Goal: Task Accomplishment & Management: Use online tool/utility

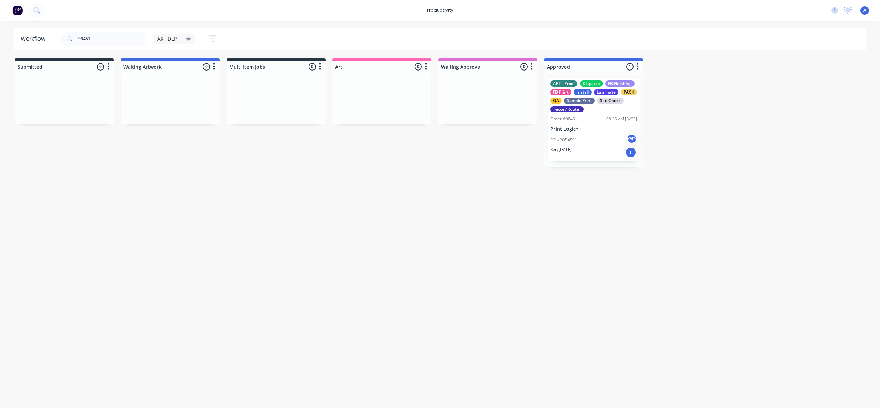
click at [585, 138] on div "PO #PO54591 GD" at bounding box center [594, 139] width 87 height 13
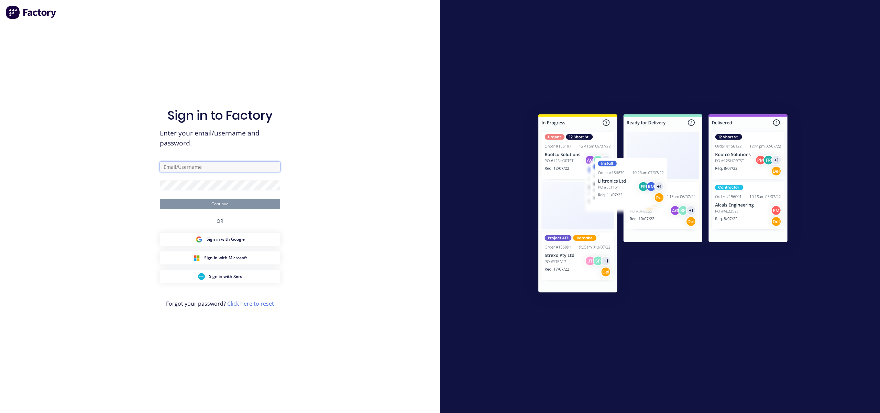
type input "[EMAIL_ADDRESS][DOMAIN_NAME]"
click at [234, 207] on button "Continue" at bounding box center [220, 204] width 120 height 10
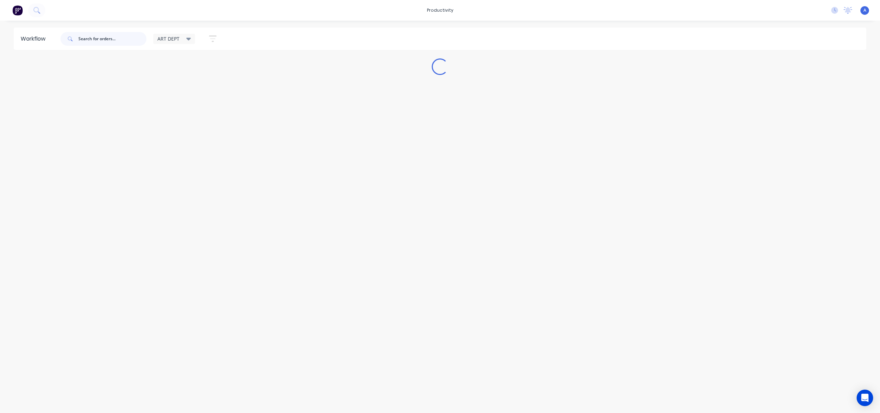
click at [100, 42] on input "text" at bounding box center [112, 39] width 68 height 14
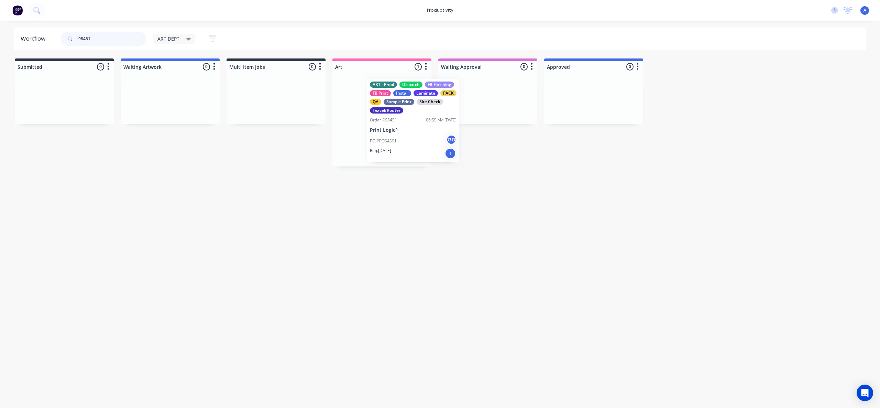
drag, startPoint x: 408, startPoint y: 141, endPoint x: 559, endPoint y: 134, distance: 150.4
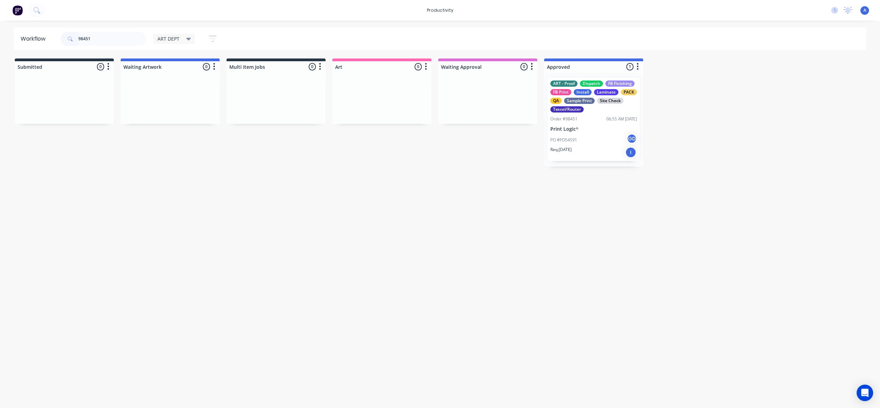
click at [584, 134] on div "PO #PO54591 GD" at bounding box center [594, 139] width 87 height 13
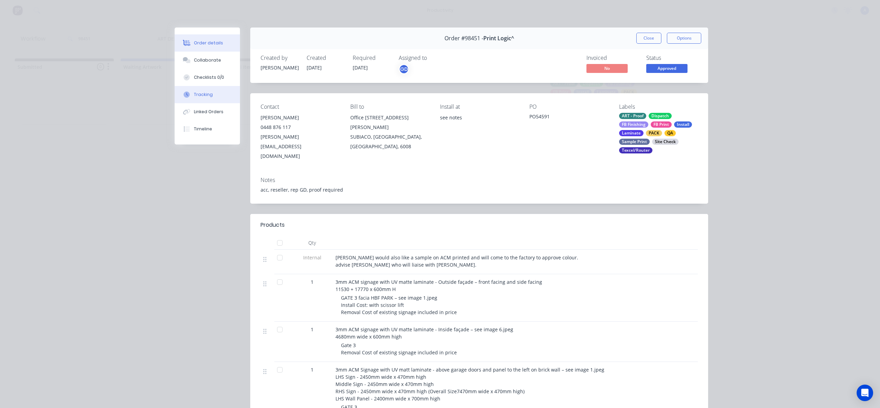
click at [205, 94] on div "Tracking" at bounding box center [203, 94] width 19 height 6
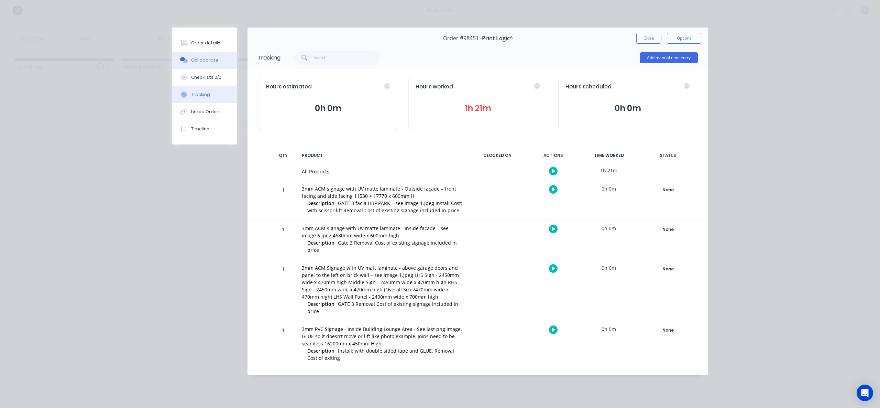
click at [204, 60] on div "Collaborate" at bounding box center [204, 60] width 27 height 6
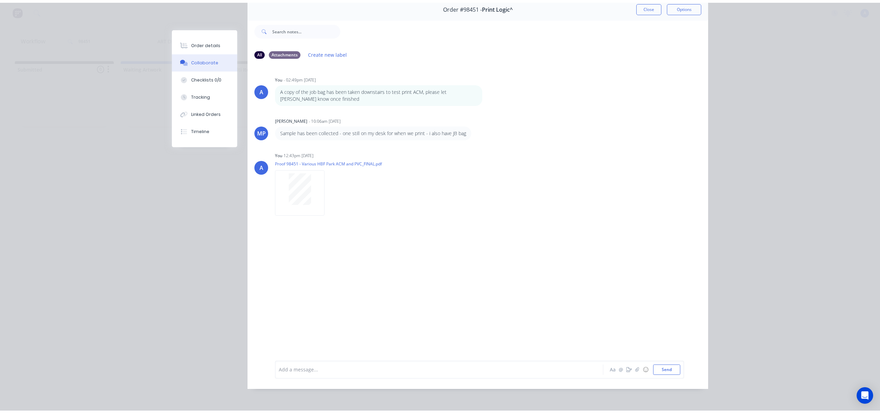
scroll to position [36, 0]
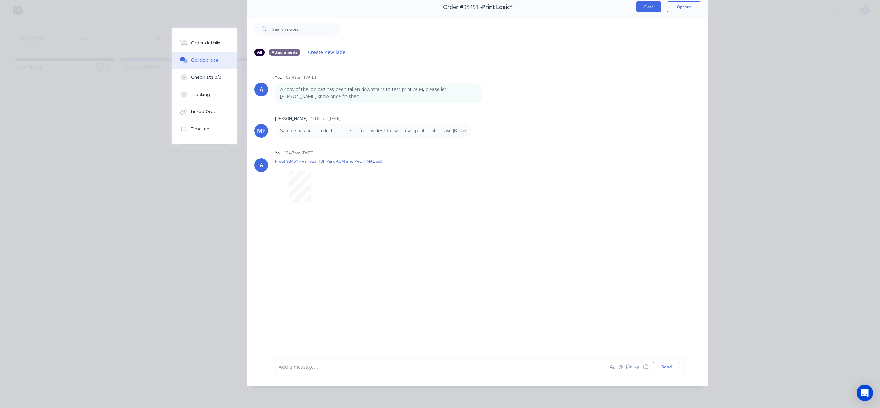
click at [639, 4] on button "Close" at bounding box center [649, 6] width 25 height 11
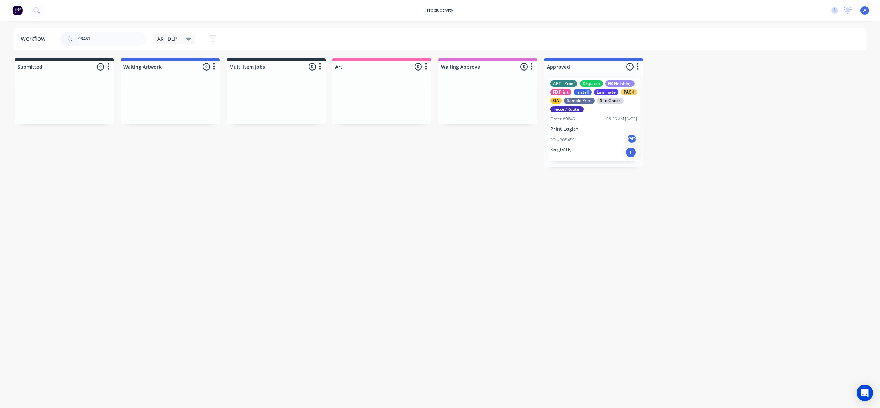
click at [590, 140] on div "PO #PO54591 GD" at bounding box center [594, 139] width 87 height 13
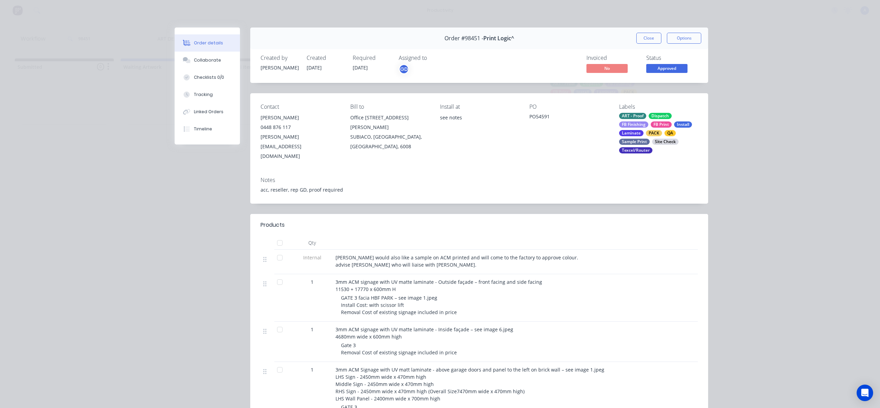
click at [222, 97] on button "Tracking" at bounding box center [207, 94] width 65 height 17
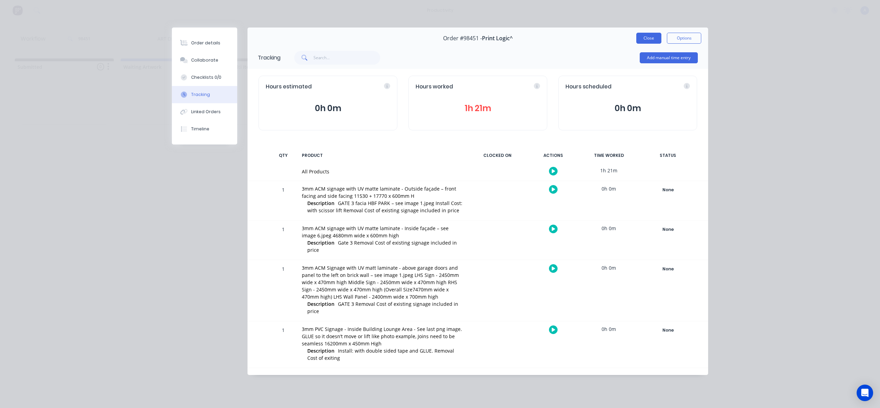
click at [639, 39] on button "Close" at bounding box center [649, 38] width 25 height 11
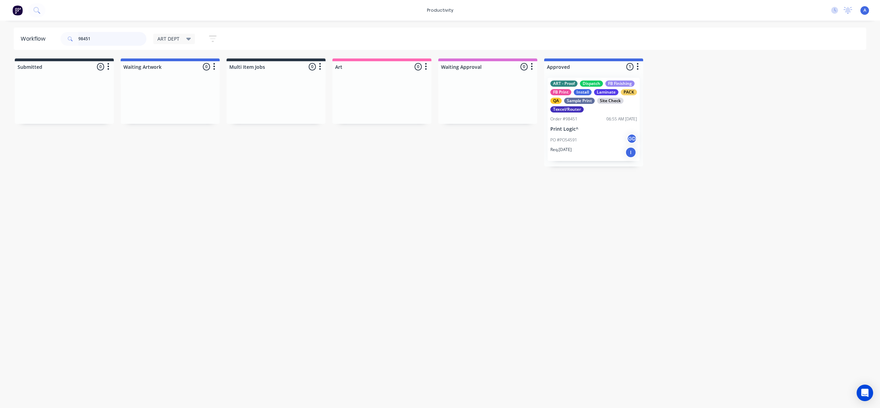
click at [108, 35] on input "98451" at bounding box center [112, 39] width 68 height 14
click at [108, 38] on input "98451" at bounding box center [112, 39] width 68 height 14
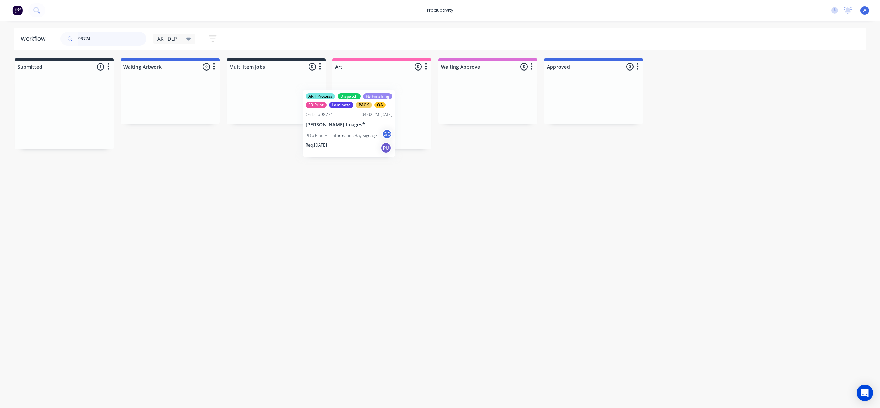
drag, startPoint x: 90, startPoint y: 125, endPoint x: 383, endPoint y: 122, distance: 292.7
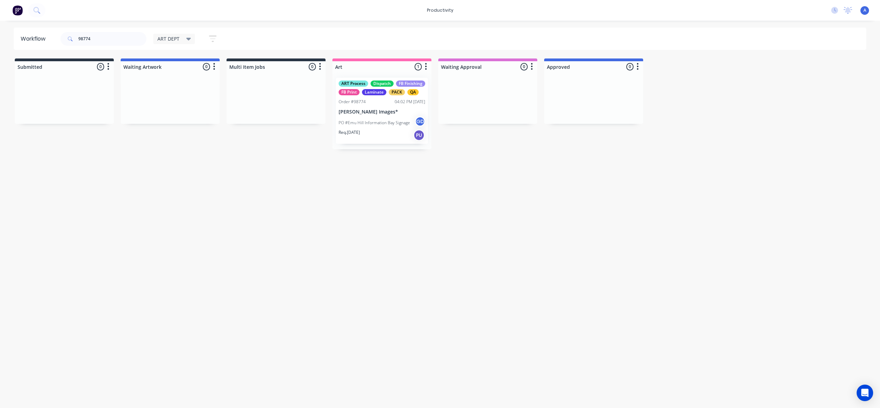
click at [378, 123] on p "PO #Emu Hill Information Bay Signage" at bounding box center [375, 123] width 72 height 6
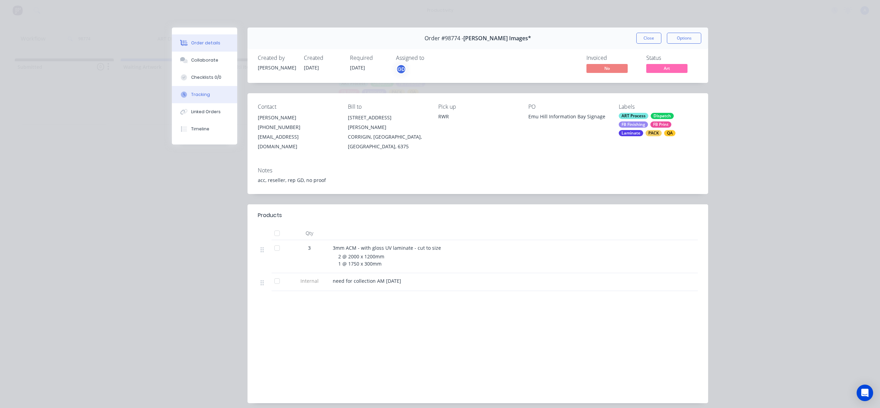
click at [208, 97] on button "Tracking" at bounding box center [204, 94] width 65 height 17
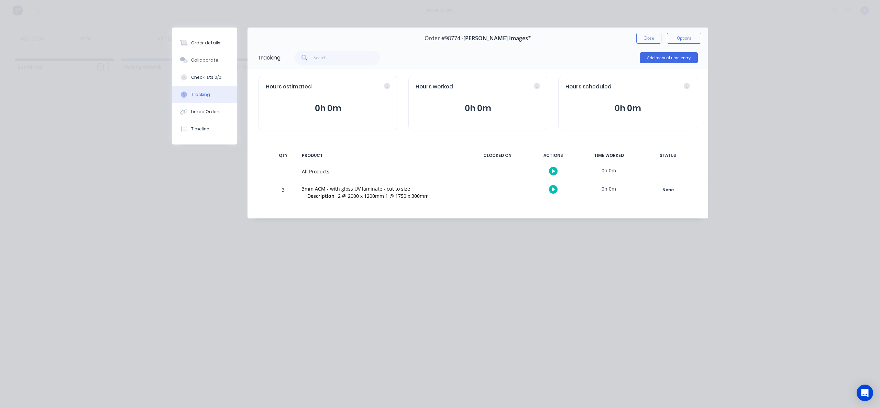
click at [553, 170] on icon "button" at bounding box center [553, 171] width 3 height 4
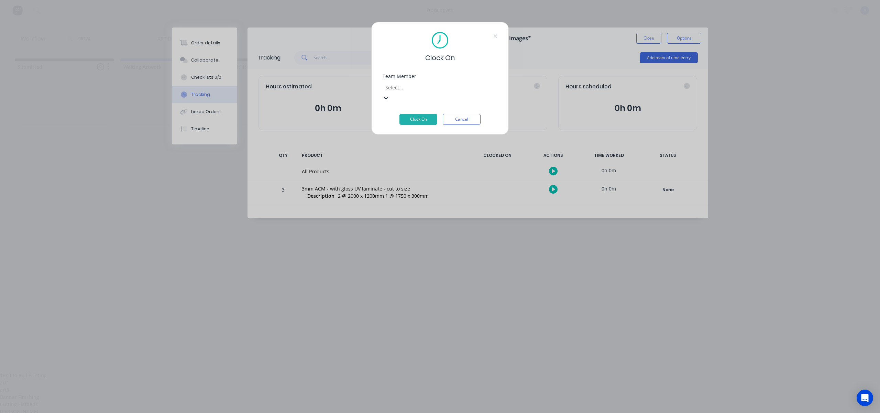
click at [451, 86] on div at bounding box center [434, 87] width 99 height 9
click at [426, 110] on button "Clock On" at bounding box center [419, 109] width 38 height 11
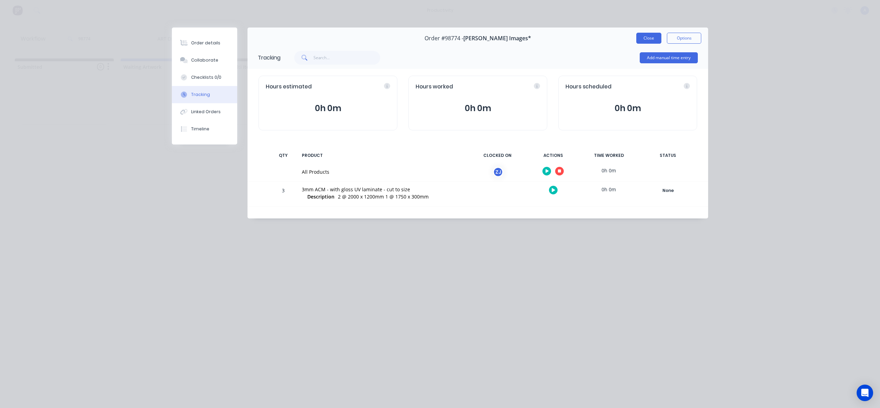
click at [646, 37] on button "Close" at bounding box center [649, 38] width 25 height 11
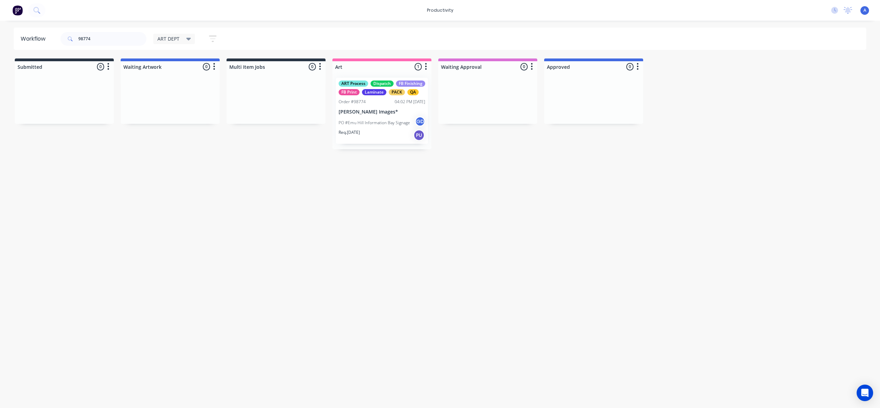
click at [746, 181] on div "Workflow 98774 ART DEPT Save new view None edit ART DEPT (Default) edit Banner …" at bounding box center [440, 211] width 880 height 367
click at [418, 228] on div "Workflow 98774 ART DEPT Save new view None edit ART DEPT (Default) edit Banner …" at bounding box center [440, 211] width 880 height 367
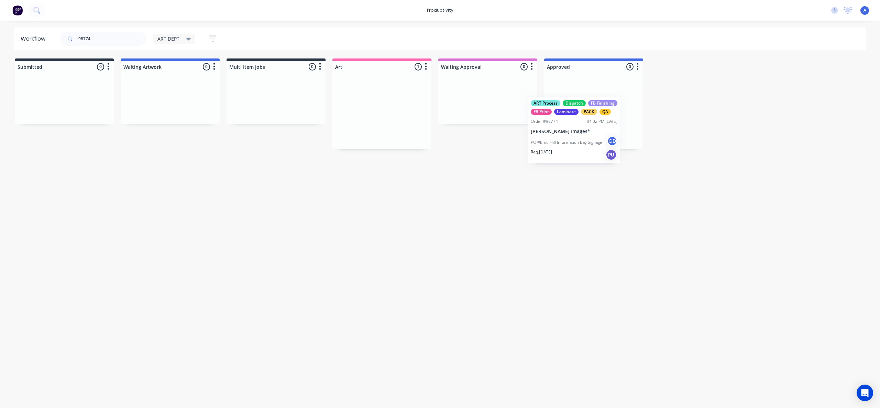
drag, startPoint x: 368, startPoint y: 109, endPoint x: 569, endPoint y: 126, distance: 201.2
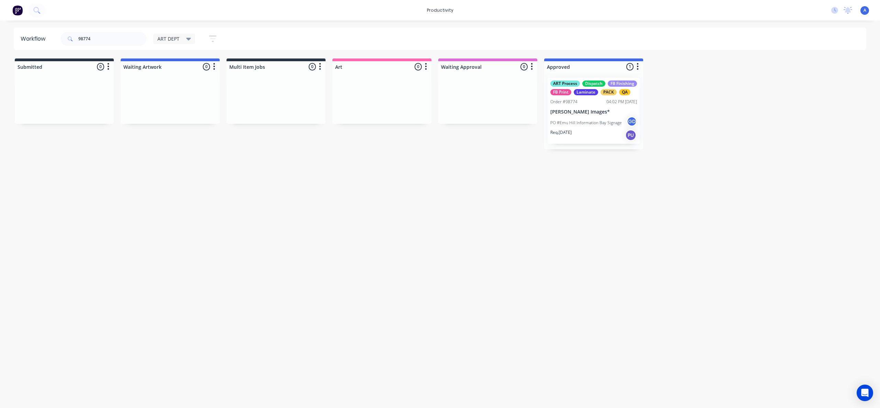
click at [571, 125] on p "PO #Emu Hill Information Bay Signage" at bounding box center [587, 123] width 72 height 6
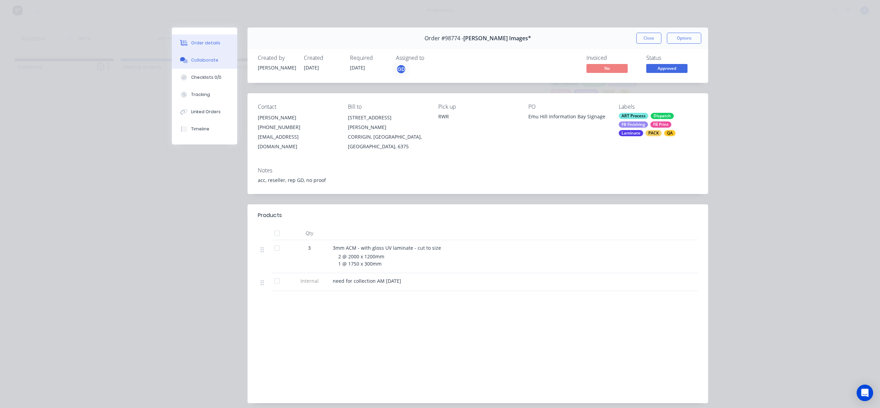
click at [196, 63] on div "Collaborate" at bounding box center [204, 60] width 27 height 6
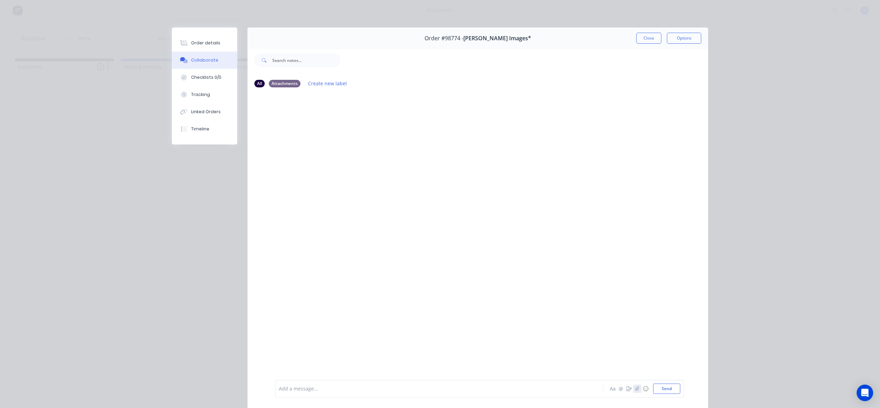
click at [636, 390] on icon "button" at bounding box center [638, 388] width 4 height 5
click at [662, 392] on button "Send" at bounding box center [666, 388] width 27 height 10
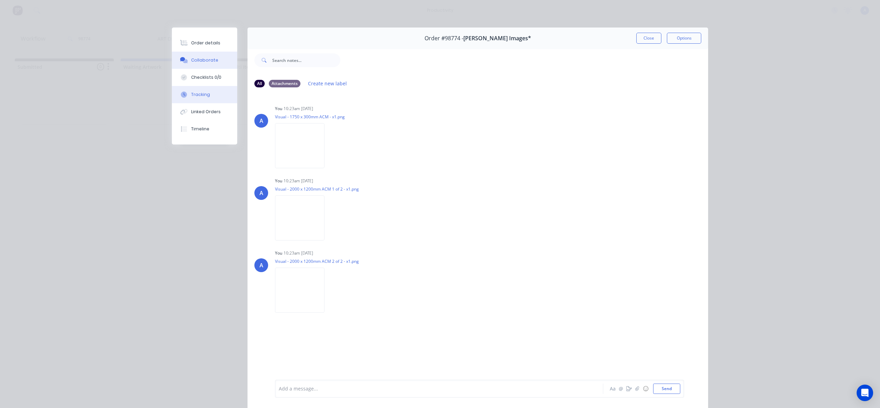
click at [180, 99] on button "Tracking" at bounding box center [204, 94] width 65 height 17
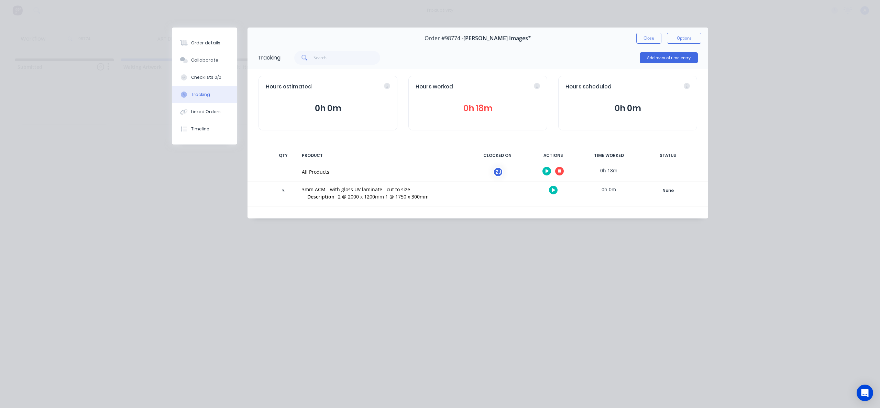
click at [560, 169] on icon "button" at bounding box center [559, 171] width 3 height 4
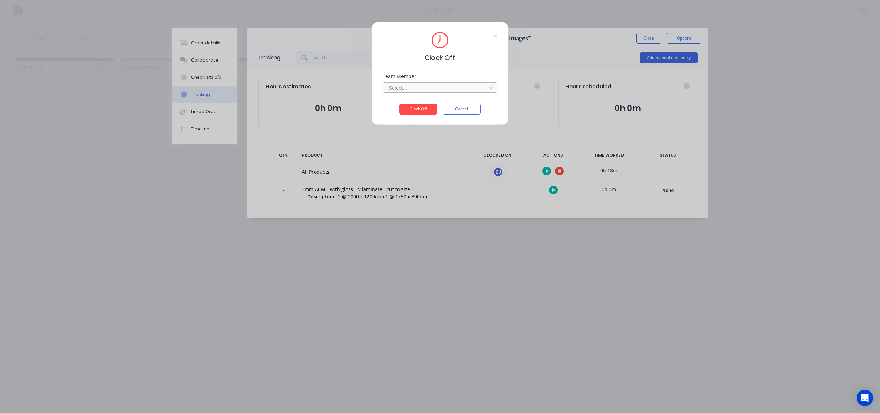
click at [469, 85] on div at bounding box center [436, 88] width 94 height 9
click at [408, 372] on div "[PERSON_NAME]" at bounding box center [440, 375] width 880 height 7
click at [422, 117] on div "Clock Off Team Member option [PERSON_NAME], selected. [PERSON_NAME] Clock Off C…" at bounding box center [440, 78] width 138 height 113
click at [420, 108] on button "Clock Off" at bounding box center [419, 109] width 38 height 11
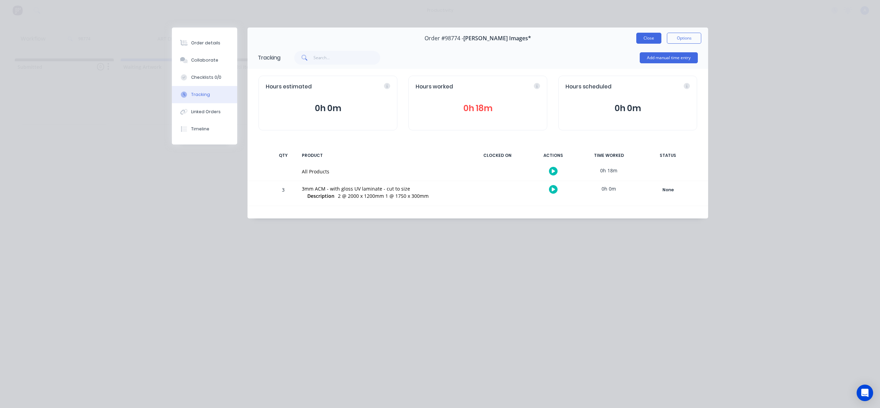
click at [647, 37] on button "Close" at bounding box center [649, 38] width 25 height 11
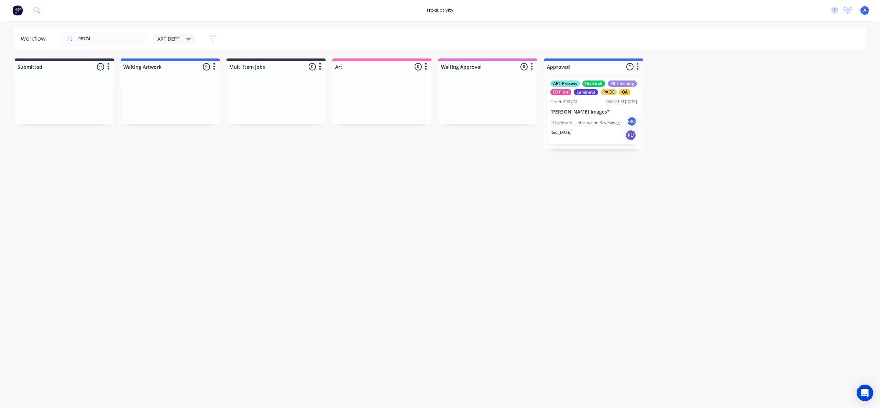
click at [574, 253] on div "Workflow 98774 ART DEPT Save new view None edit ART DEPT (Default) edit Banner …" at bounding box center [440, 211] width 880 height 367
click at [596, 133] on div "Req. [DATE] PU" at bounding box center [594, 135] width 87 height 12
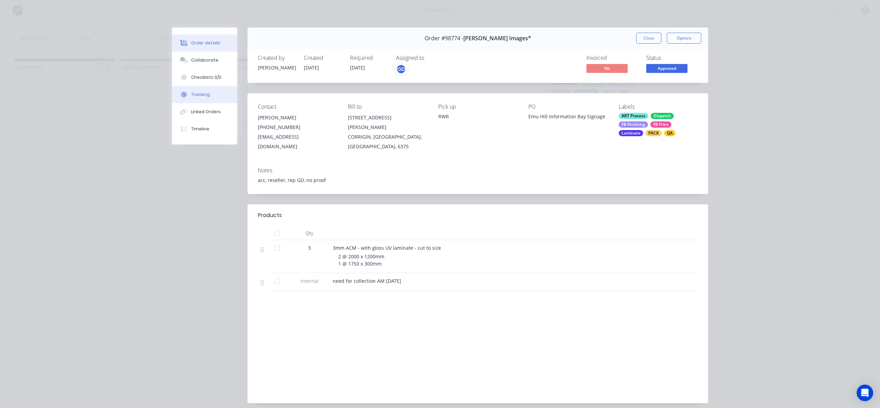
click at [185, 87] on button "Tracking" at bounding box center [204, 94] width 65 height 17
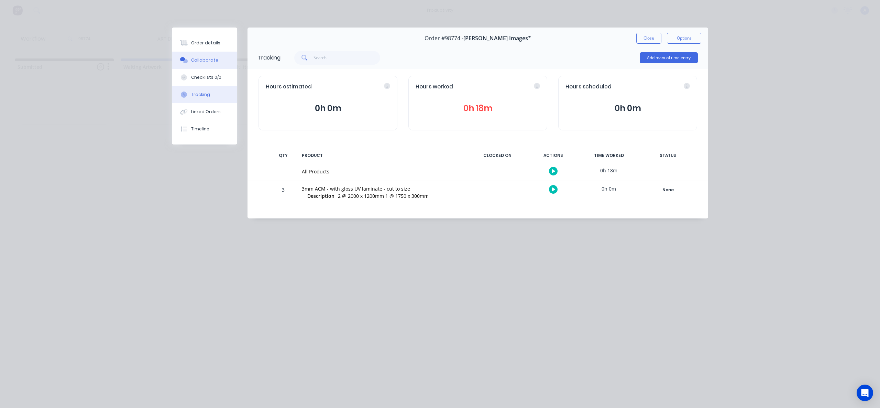
click at [206, 63] on div "Collaborate" at bounding box center [204, 60] width 27 height 6
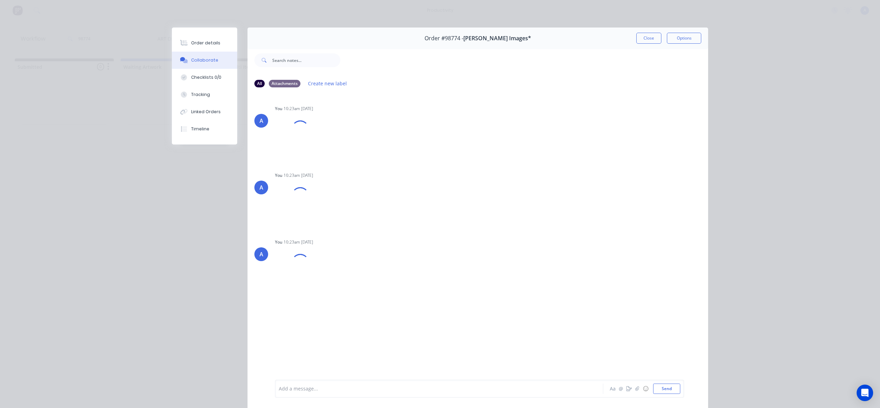
click at [655, 38] on button "Close" at bounding box center [649, 38] width 25 height 11
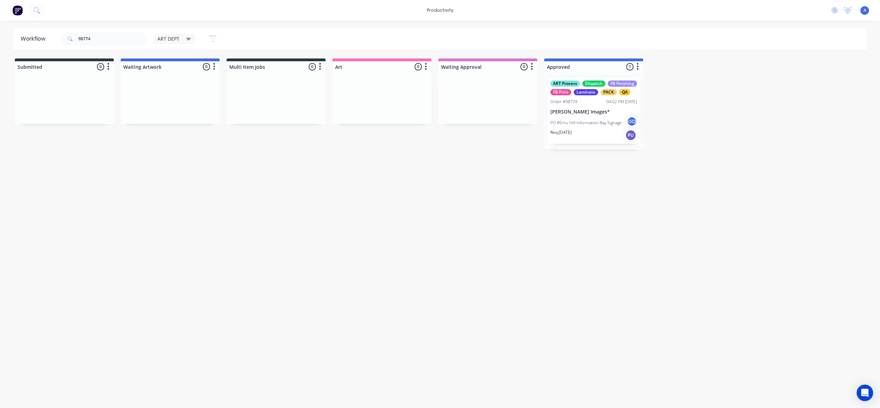
click at [635, 272] on div "Workflow 98774 ART DEPT Save new view None edit ART DEPT (Default) edit Banner …" at bounding box center [440, 211] width 880 height 367
click at [578, 139] on div "Req. [DATE] PU" at bounding box center [594, 135] width 87 height 12
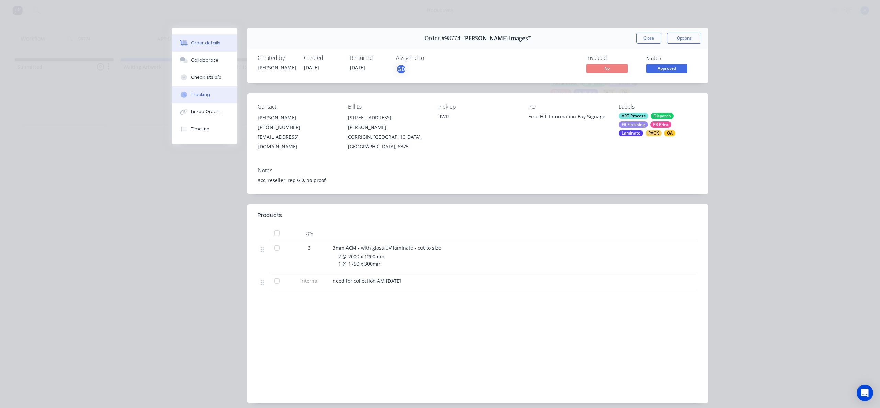
click at [195, 92] on div "Tracking" at bounding box center [200, 94] width 19 height 6
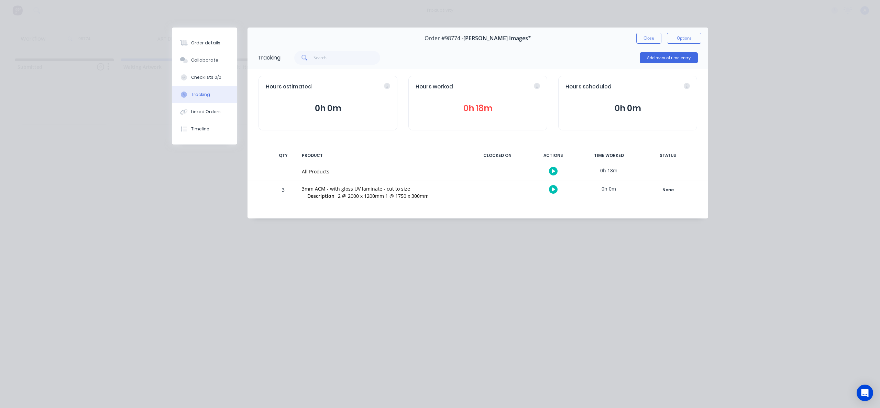
click at [644, 39] on button "Close" at bounding box center [649, 38] width 25 height 11
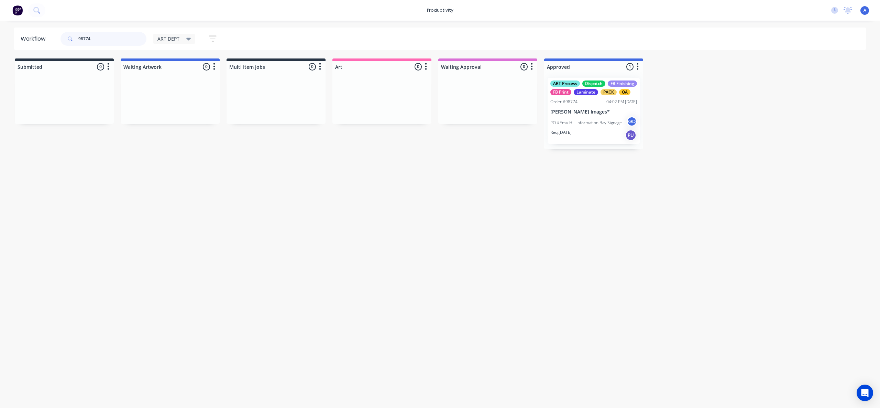
drag, startPoint x: 103, startPoint y: 41, endPoint x: 34, endPoint y: 35, distance: 69.7
click at [34, 35] on header "Workflow 98774 ART DEPT Save new view None edit ART DEPT (Default) edit Banner …" at bounding box center [440, 39] width 853 height 22
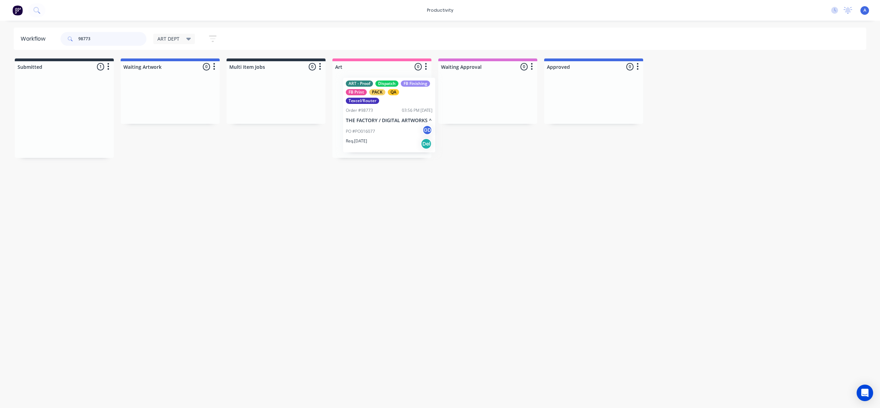
drag, startPoint x: 74, startPoint y: 121, endPoint x: 409, endPoint y: 123, distance: 334.6
type input "98773"
click at [373, 123] on p "THE FACTORY / DIGITAL ARTWORKS ^" at bounding box center [382, 121] width 87 height 6
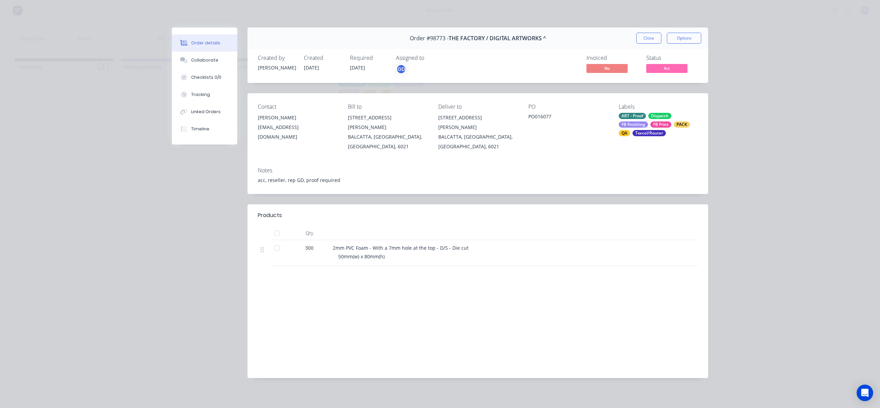
click at [218, 91] on button "Tracking" at bounding box center [204, 94] width 65 height 17
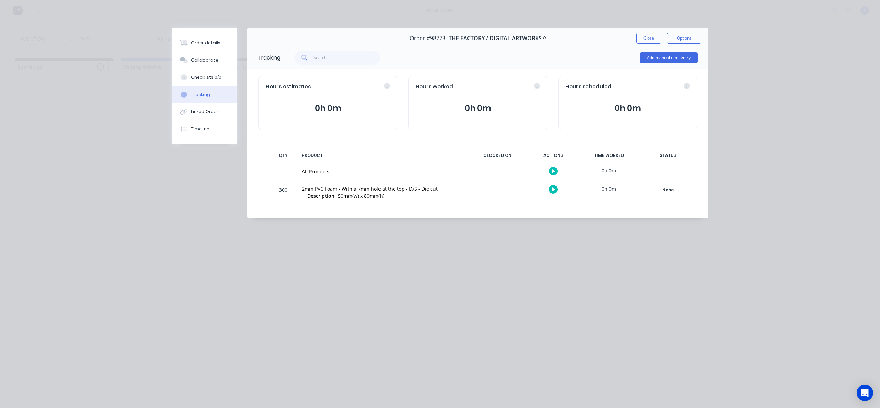
click at [556, 171] on button "button" at bounding box center [553, 171] width 9 height 9
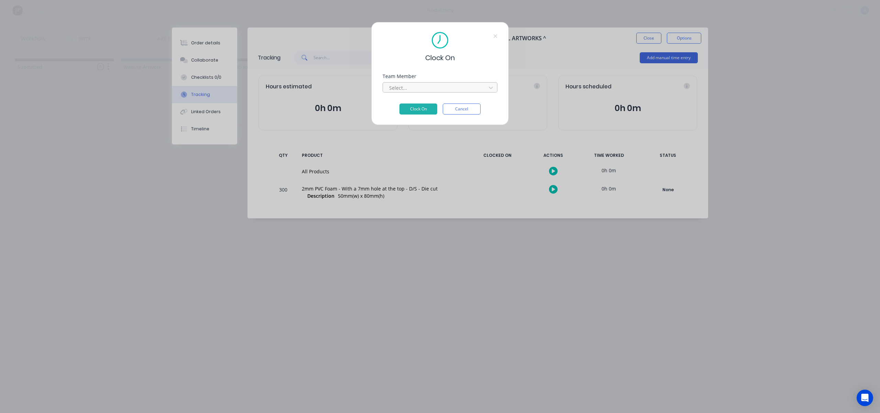
click at [456, 90] on div at bounding box center [436, 88] width 94 height 9
click at [424, 105] on button "Clock On" at bounding box center [419, 109] width 38 height 11
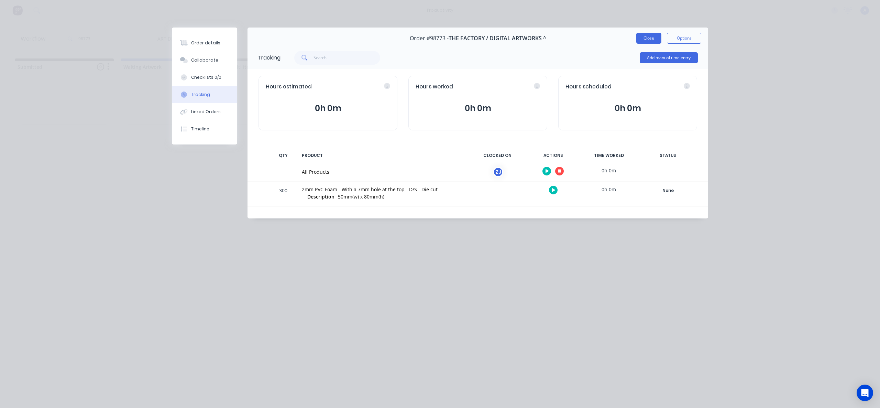
click at [647, 37] on button "Close" at bounding box center [649, 38] width 25 height 11
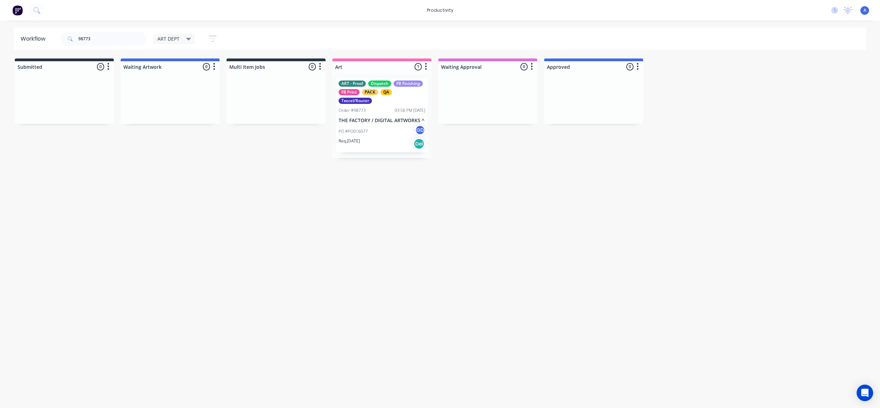
click at [481, 271] on div "Workflow 98773 ART DEPT Save new view None edit ART DEPT (Default) edit Banner …" at bounding box center [440, 211] width 880 height 367
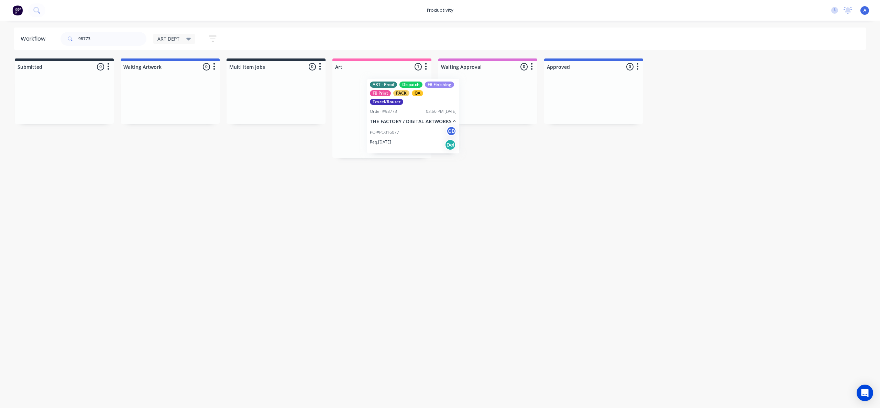
drag, startPoint x: 376, startPoint y: 127, endPoint x: 469, endPoint y: 138, distance: 94.3
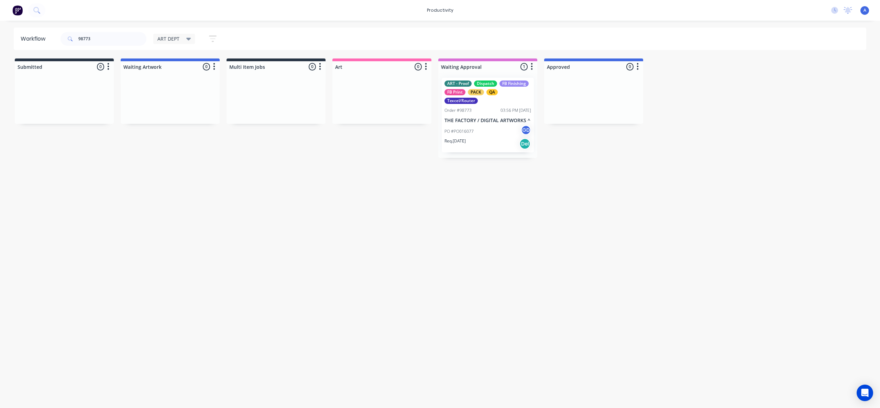
drag, startPoint x: 442, startPoint y: 212, endPoint x: 474, endPoint y: 140, distance: 78.8
click at [443, 210] on div "Workflow 98773 ART DEPT Save new view None edit ART DEPT (Default) edit Banner …" at bounding box center [440, 211] width 880 height 367
click at [479, 130] on div "PO #PO016077 GD" at bounding box center [488, 131] width 87 height 13
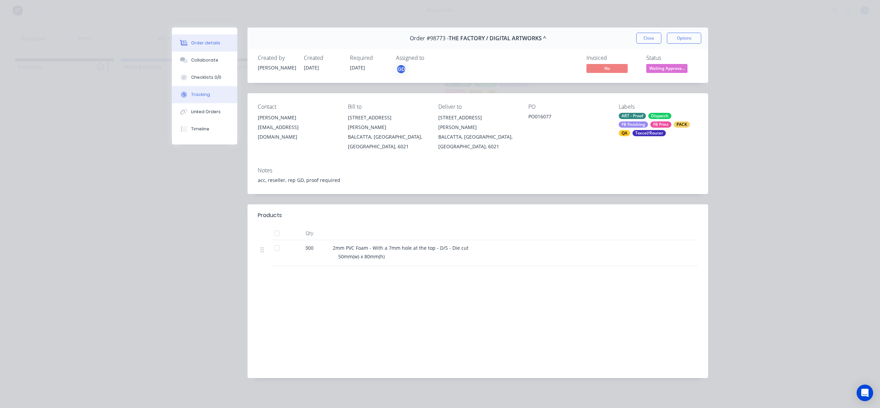
click at [205, 98] on button "Tracking" at bounding box center [204, 94] width 65 height 17
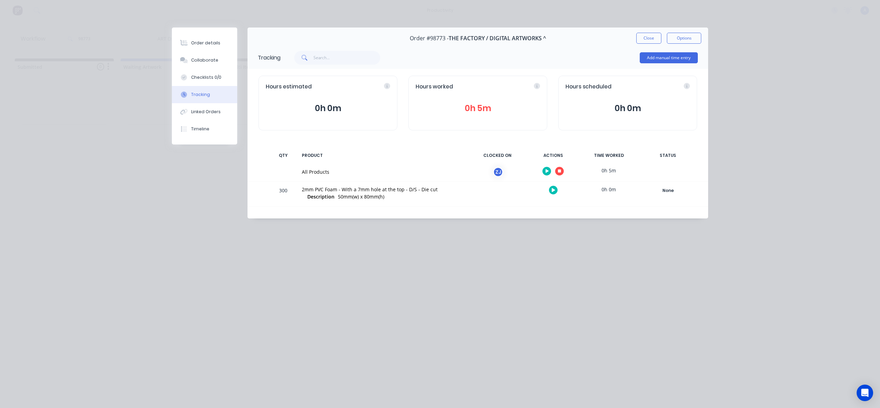
click at [559, 174] on button "button" at bounding box center [559, 171] width 9 height 9
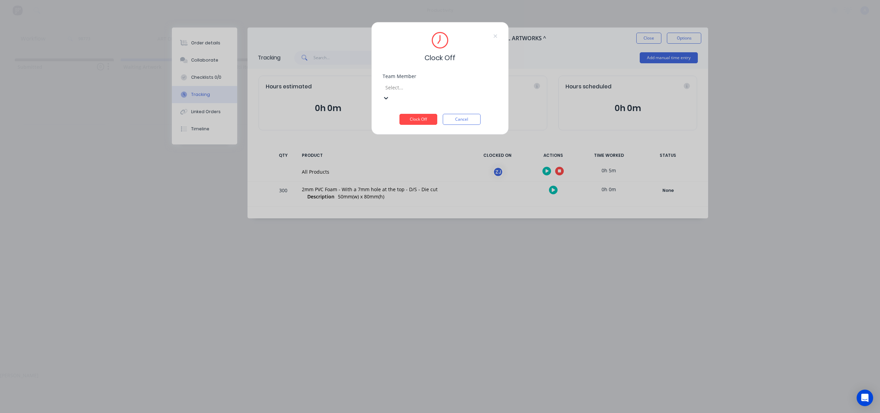
click at [416, 85] on div at bounding box center [434, 87] width 99 height 9
click at [415, 372] on div "[PERSON_NAME]" at bounding box center [440, 375] width 880 height 7
click at [422, 114] on button "Clock Off" at bounding box center [419, 119] width 38 height 11
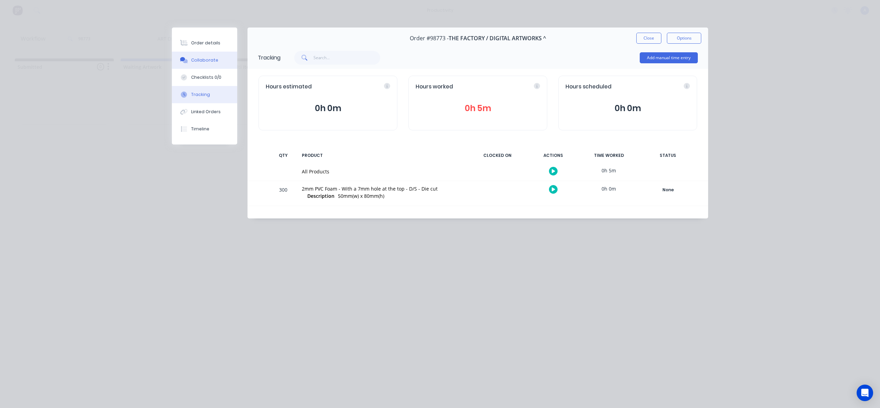
click at [215, 64] on button "Collaborate" at bounding box center [204, 60] width 65 height 17
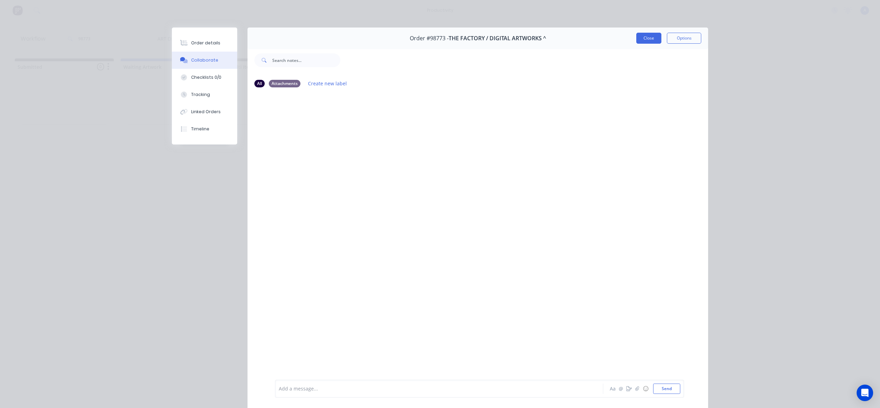
click at [645, 40] on button "Close" at bounding box center [649, 38] width 25 height 11
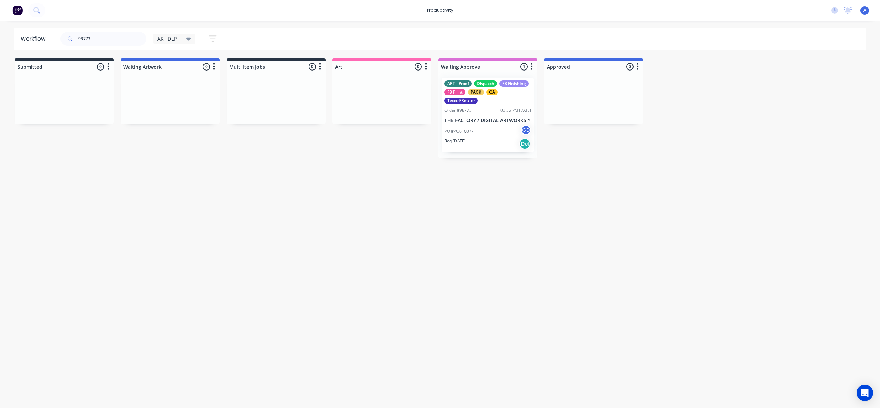
drag, startPoint x: 488, startPoint y: 278, endPoint x: 482, endPoint y: 281, distance: 6.9
click at [488, 277] on div "Workflow 98773 ART DEPT Save new view None edit ART DEPT (Default) edit Banner …" at bounding box center [440, 211] width 880 height 367
click at [498, 246] on div "Workflow 98773 ART DEPT Save new view None edit ART DEPT (Default) edit Banner …" at bounding box center [440, 211] width 880 height 367
drag, startPoint x: 475, startPoint y: 132, endPoint x: 370, endPoint y: 128, distance: 105.3
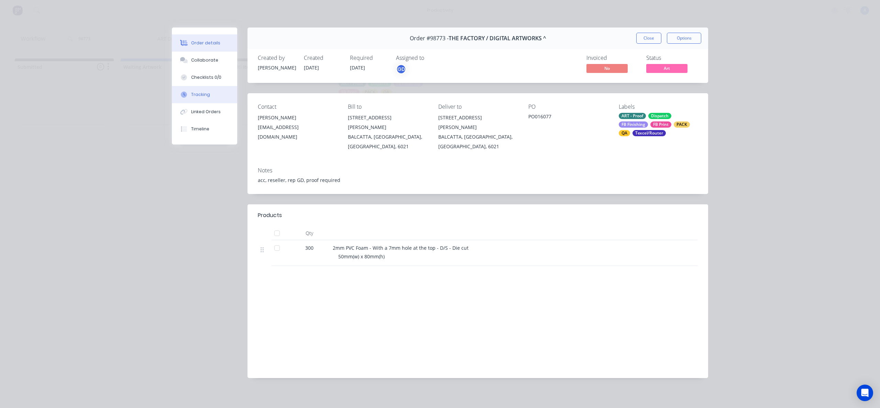
click at [190, 89] on button "Tracking" at bounding box center [204, 94] width 65 height 17
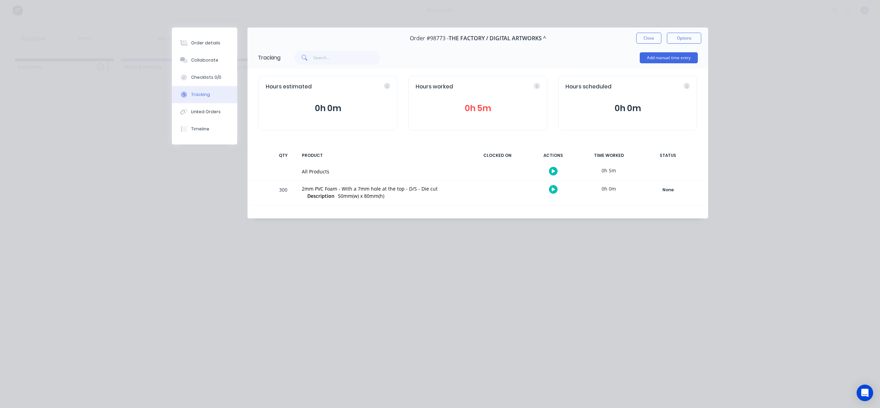
click at [553, 171] on icon "button" at bounding box center [553, 171] width 3 height 4
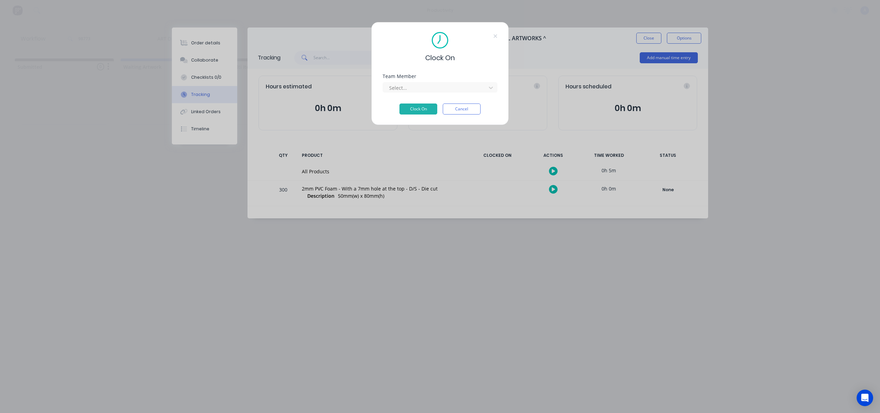
click at [413, 77] on div "Team Member" at bounding box center [440, 76] width 115 height 5
click at [414, 90] on div at bounding box center [434, 87] width 99 height 9
click at [418, 109] on button "Clock On" at bounding box center [419, 109] width 38 height 11
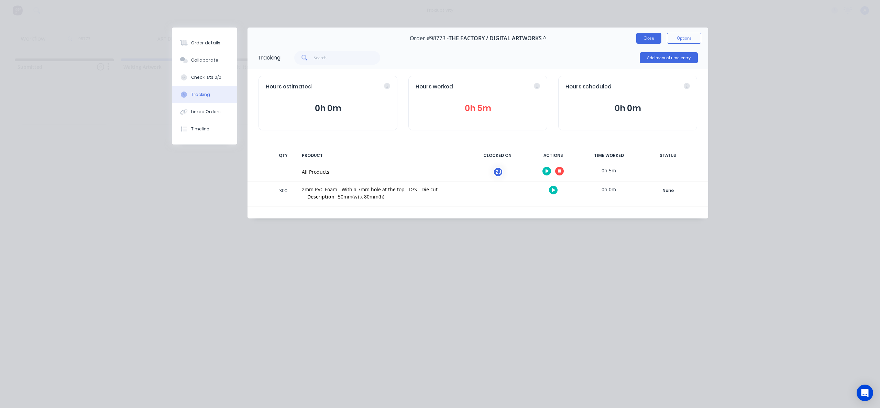
click at [652, 36] on button "Close" at bounding box center [649, 38] width 25 height 11
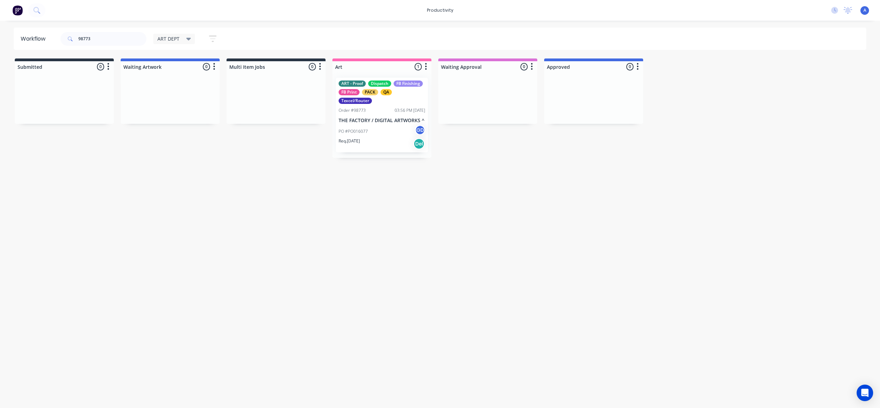
drag, startPoint x: 531, startPoint y: 209, endPoint x: 511, endPoint y: 213, distance: 20.6
click at [530, 210] on div "Workflow 98773 ART DEPT Save new view None edit ART DEPT (Default) edit Banner …" at bounding box center [440, 211] width 880 height 367
click at [370, 135] on div "PO #PO016077 GD" at bounding box center [382, 131] width 87 height 13
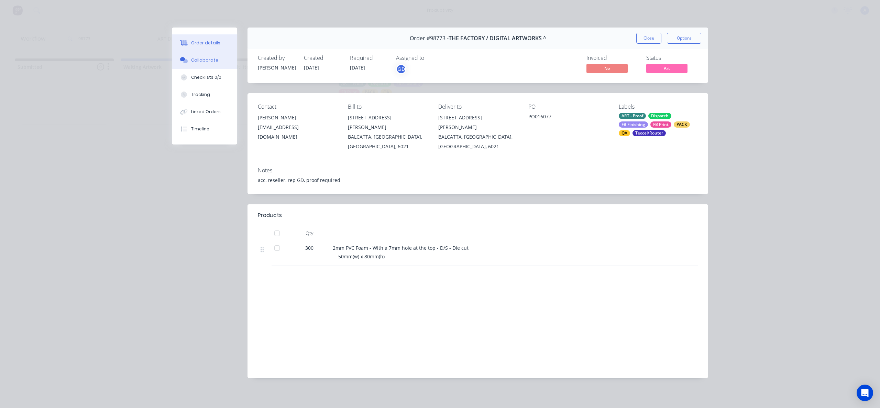
click at [207, 57] on div "Collaborate" at bounding box center [204, 60] width 27 height 6
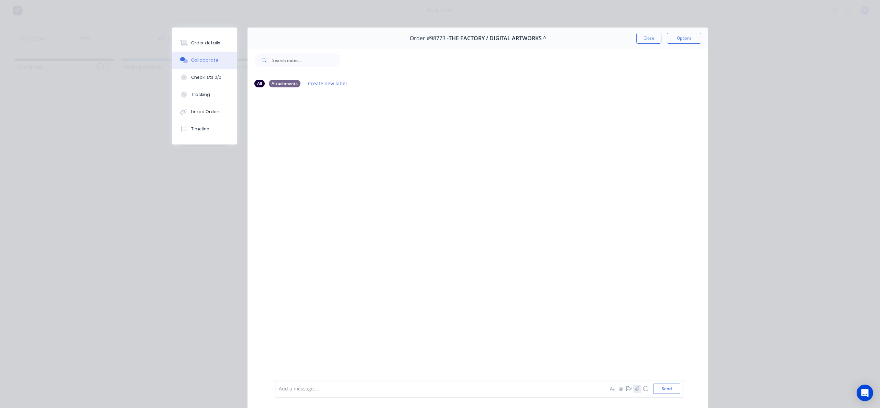
click at [636, 387] on icon "button" at bounding box center [638, 388] width 4 height 5
click at [668, 383] on button "Send" at bounding box center [666, 388] width 27 height 10
click at [207, 95] on button "Tracking" at bounding box center [204, 94] width 65 height 17
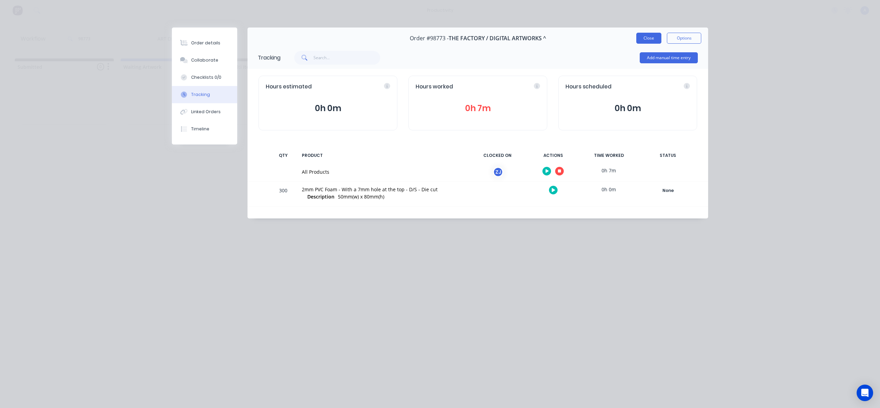
click at [647, 37] on button "Close" at bounding box center [649, 38] width 25 height 11
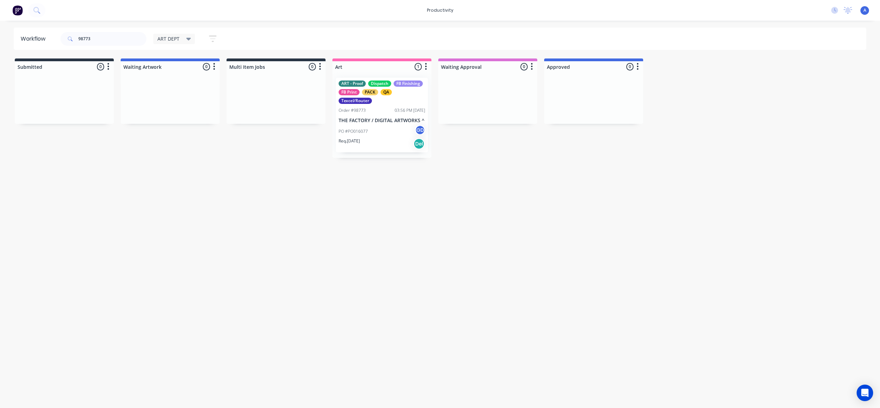
click at [624, 208] on div "Workflow 98773 ART DEPT Save new view None edit ART DEPT (Default) edit Banner …" at bounding box center [440, 211] width 880 height 367
click at [505, 171] on div "Workflow 98773 ART DEPT Save new view None edit ART DEPT (Default) edit Banner …" at bounding box center [440, 211] width 880 height 367
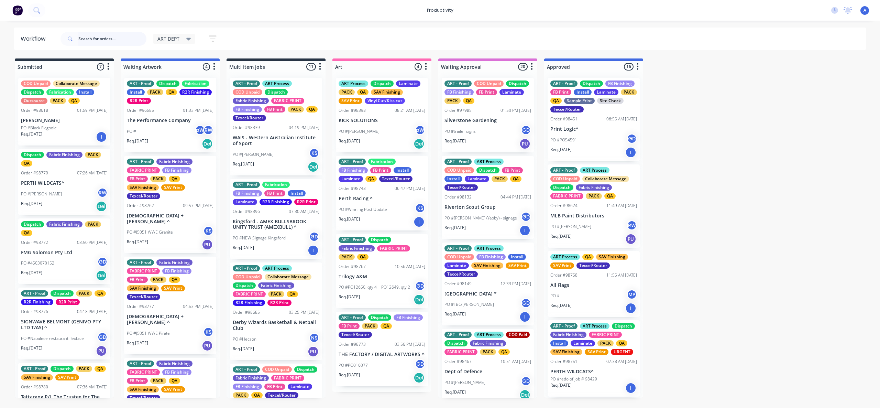
click at [111, 43] on input "text" at bounding box center [112, 39] width 68 height 14
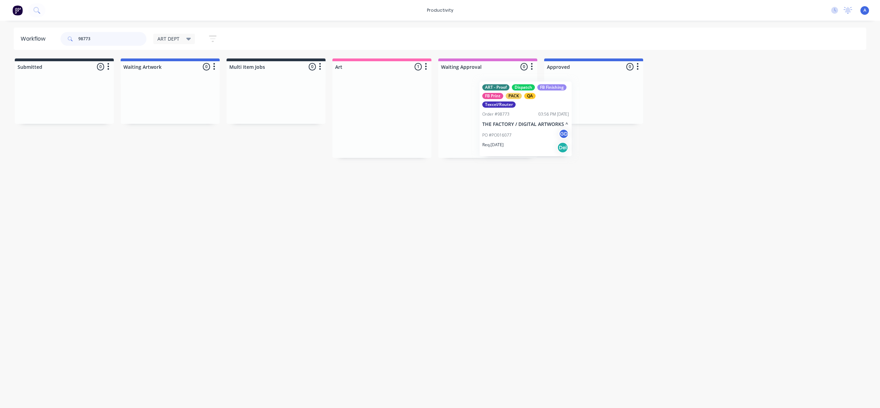
drag, startPoint x: 404, startPoint y: 133, endPoint x: 619, endPoint y: 128, distance: 215.0
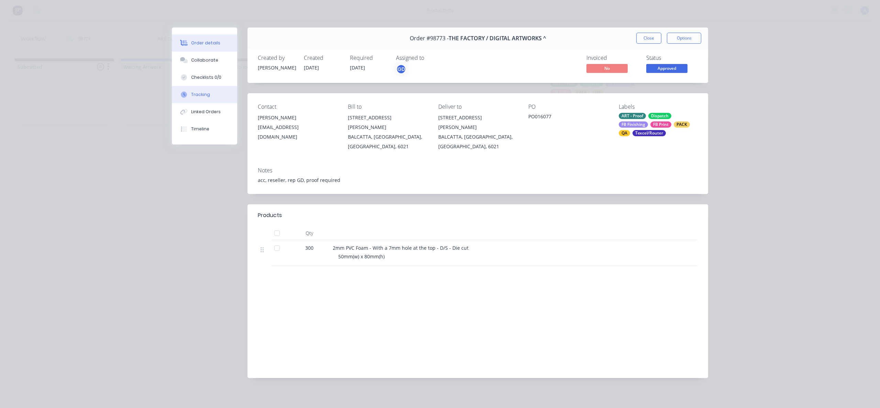
click at [208, 94] on div "Tracking" at bounding box center [200, 94] width 19 height 6
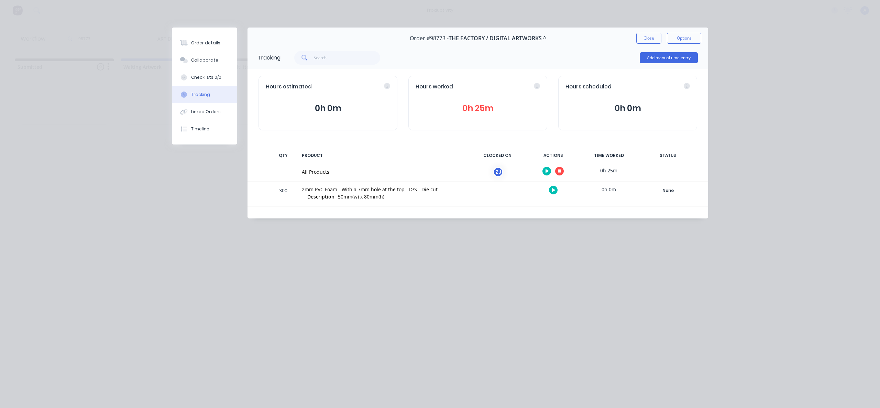
click at [562, 169] on button "button" at bounding box center [559, 171] width 9 height 9
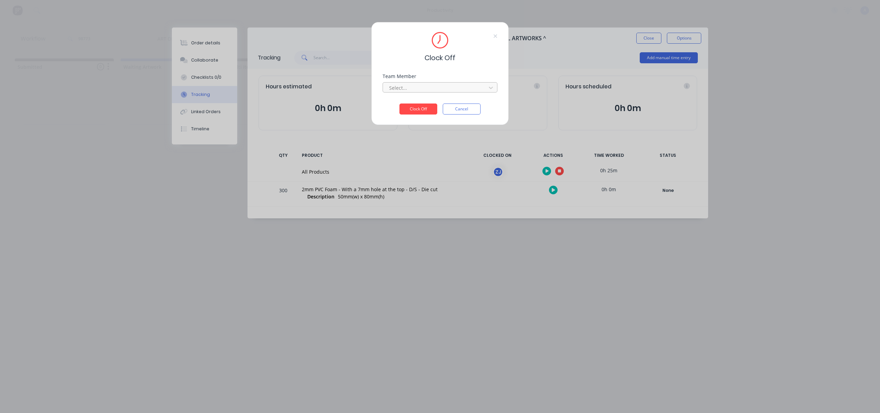
click at [401, 88] on div at bounding box center [436, 88] width 94 height 9
click at [406, 103] on div "[PERSON_NAME]" at bounding box center [440, 103] width 115 height 13
click at [410, 107] on button "Clock Off" at bounding box center [419, 109] width 38 height 11
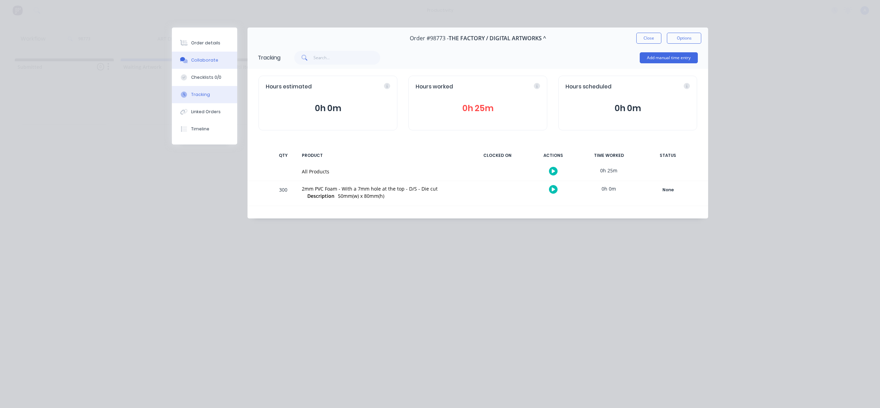
click at [189, 61] on div at bounding box center [184, 60] width 10 height 6
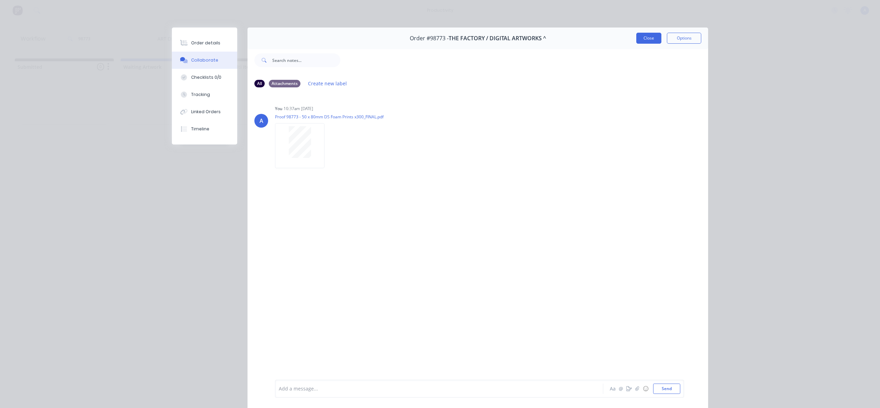
click at [638, 35] on button "Close" at bounding box center [649, 38] width 25 height 11
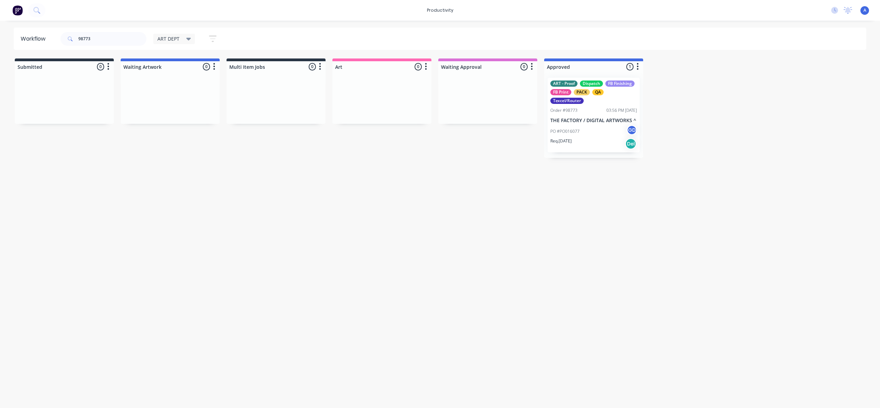
click at [714, 189] on div "Workflow 98773 ART DEPT Save new view None edit ART DEPT (Default) edit Banner …" at bounding box center [440, 211] width 880 height 367
click at [614, 108] on div "03:56 PM [DATE]" at bounding box center [622, 110] width 31 height 6
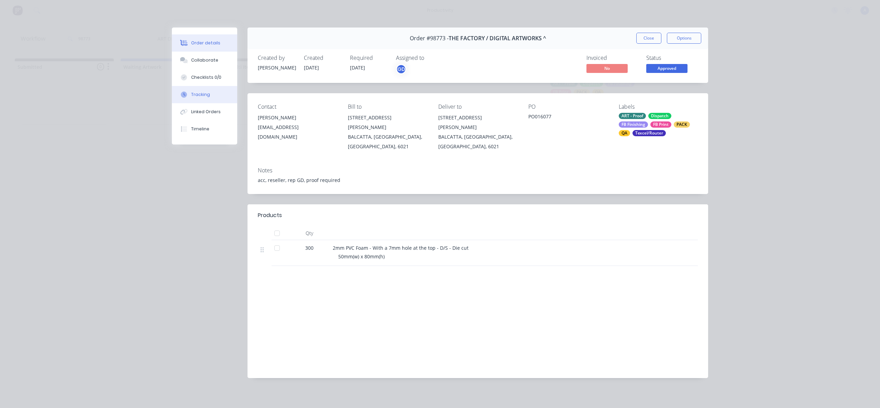
click at [207, 89] on button "Tracking" at bounding box center [204, 94] width 65 height 17
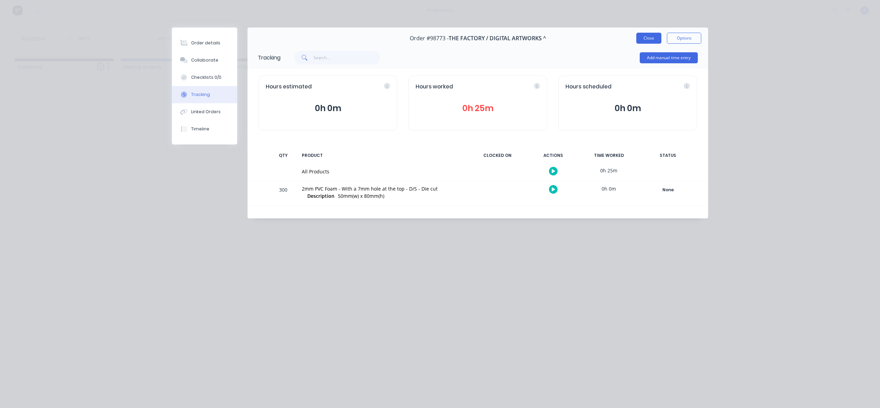
click at [653, 41] on button "Close" at bounding box center [649, 38] width 25 height 11
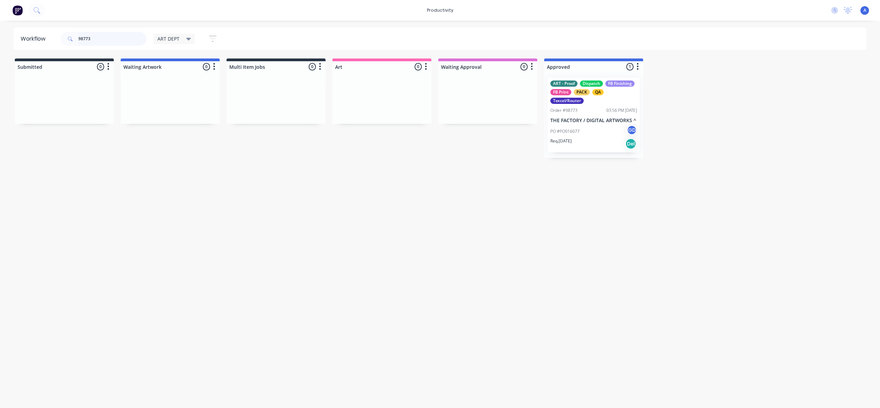
click at [131, 39] on input "98773" at bounding box center [112, 39] width 68 height 14
click at [615, 305] on div "Workflow 98773 ART DEPT Save new view None edit ART DEPT (Default) edit Banner …" at bounding box center [440, 211] width 880 height 367
click at [571, 136] on div "PO #PO016077 GD" at bounding box center [594, 131] width 87 height 13
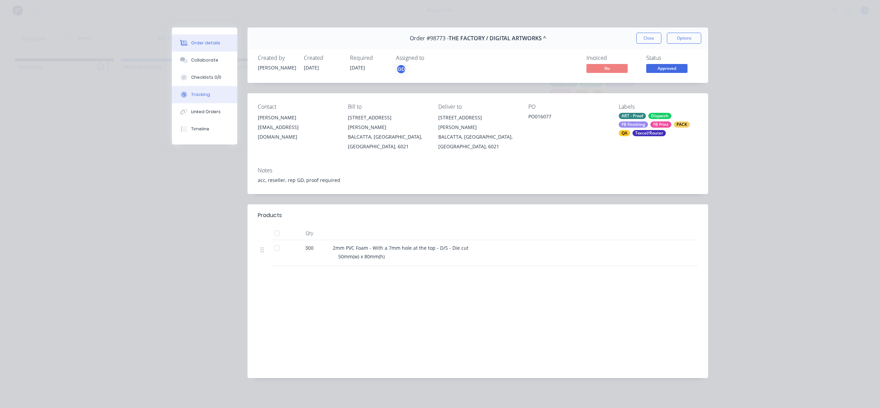
click at [210, 95] on button "Tracking" at bounding box center [204, 94] width 65 height 17
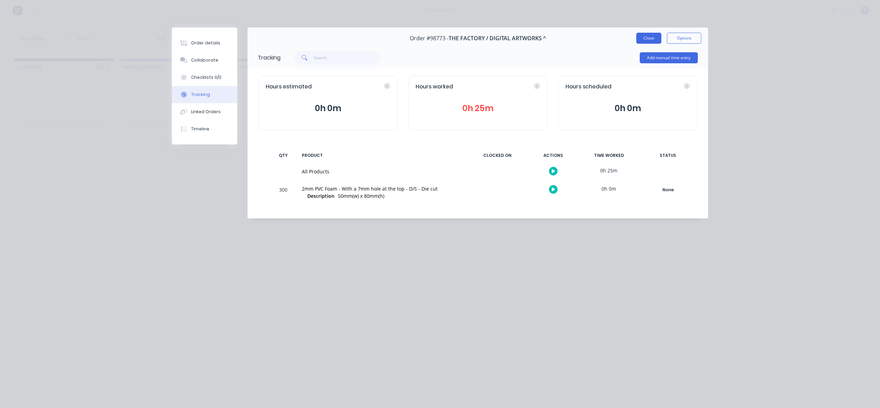
click at [650, 39] on button "Close" at bounding box center [649, 38] width 25 height 11
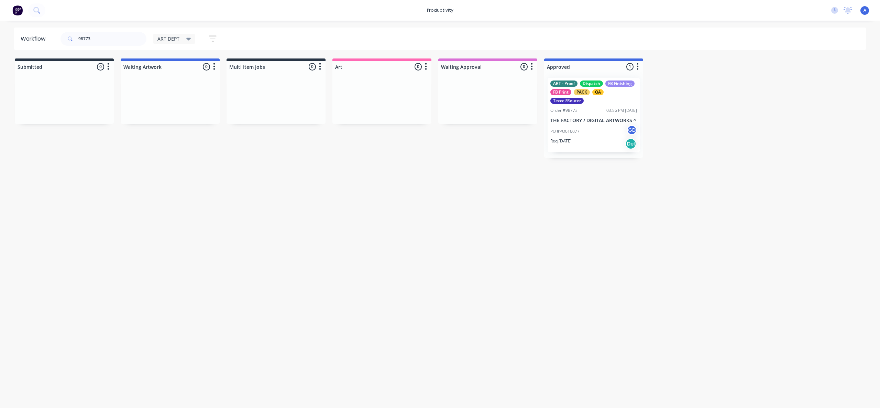
click at [589, 144] on div "Req. 10/10/25 Del" at bounding box center [594, 144] width 87 height 12
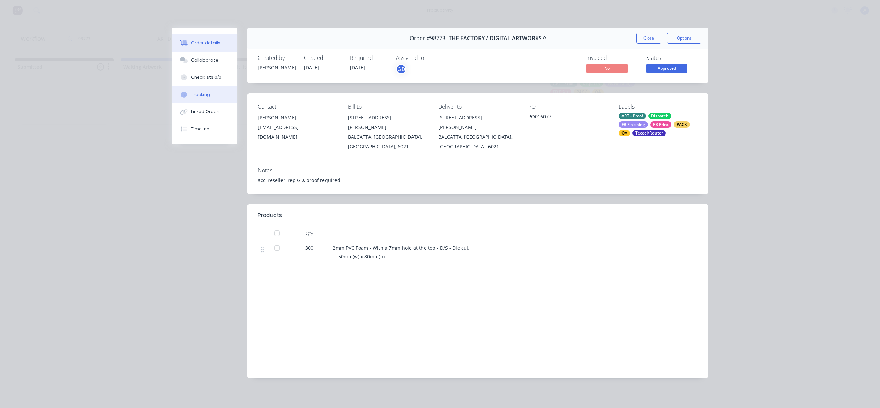
click at [214, 96] on button "Tracking" at bounding box center [204, 94] width 65 height 17
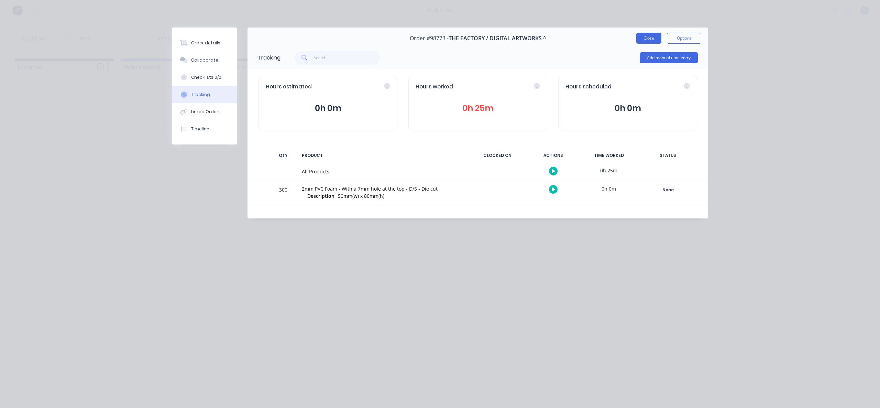
click at [640, 36] on button "Close" at bounding box center [649, 38] width 25 height 11
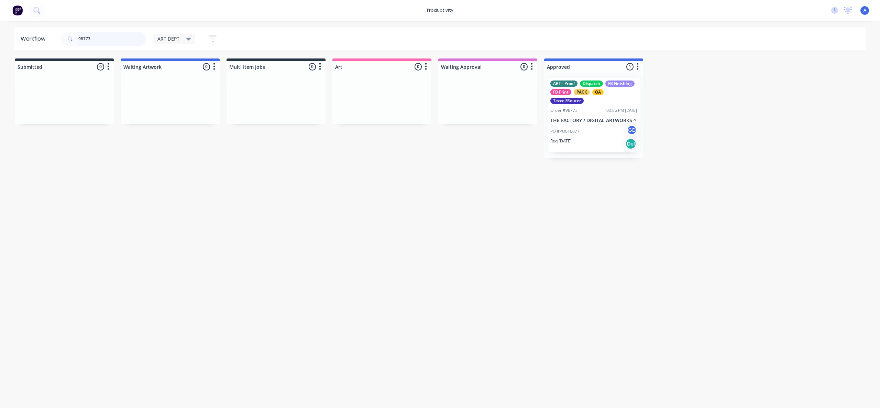
click at [121, 43] on input "98773" at bounding box center [112, 39] width 68 height 14
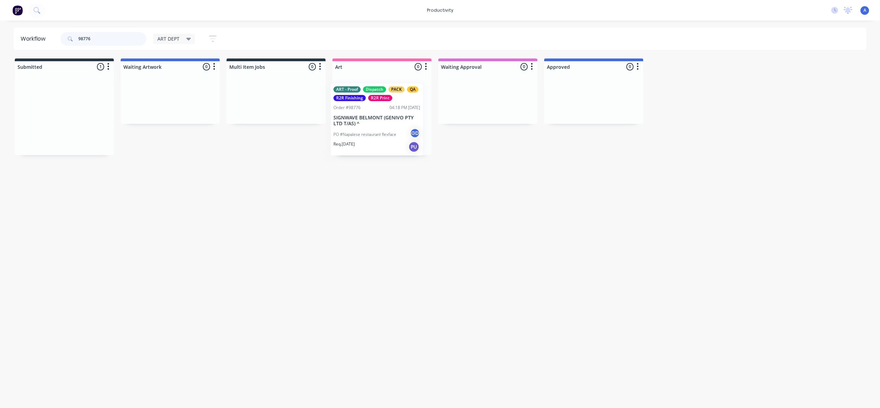
drag, startPoint x: 85, startPoint y: 132, endPoint x: 404, endPoint y: 138, distance: 318.9
type input "98776"
click at [381, 123] on div "PO #Napalese restaurant flexface GD" at bounding box center [382, 128] width 87 height 13
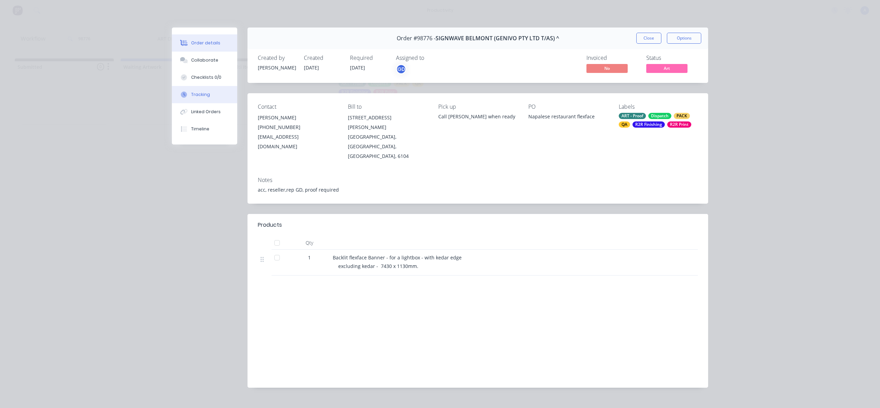
click at [200, 91] on div "Tracking" at bounding box center [200, 94] width 19 height 6
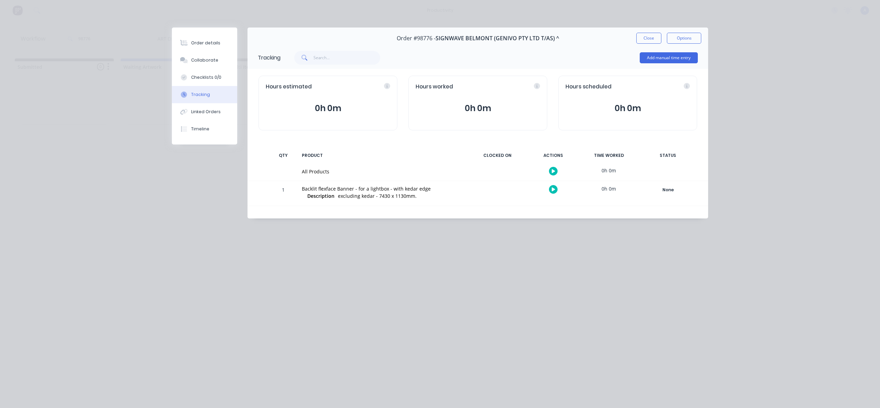
click at [553, 168] on button "button" at bounding box center [553, 171] width 9 height 9
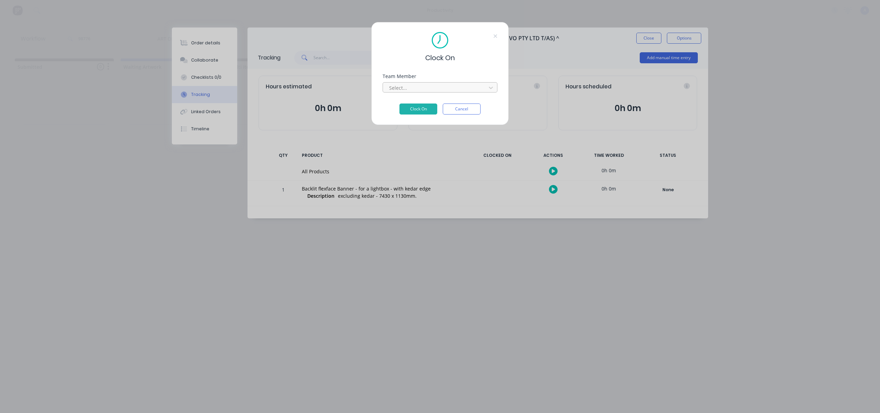
click at [434, 86] on div at bounding box center [436, 88] width 94 height 9
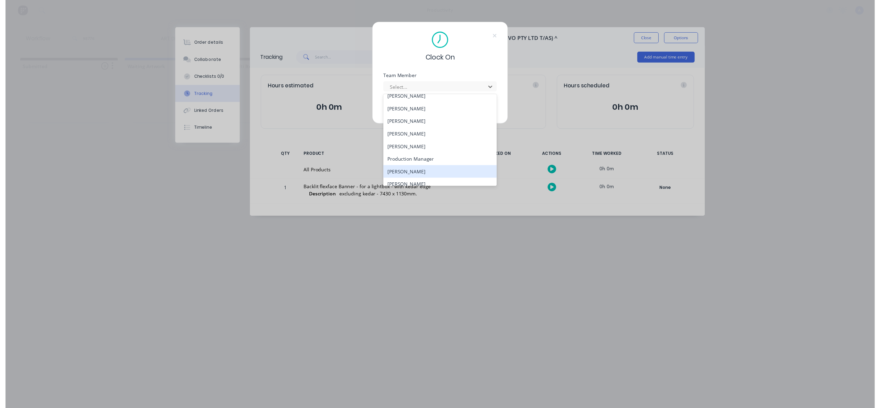
scroll to position [177, 0]
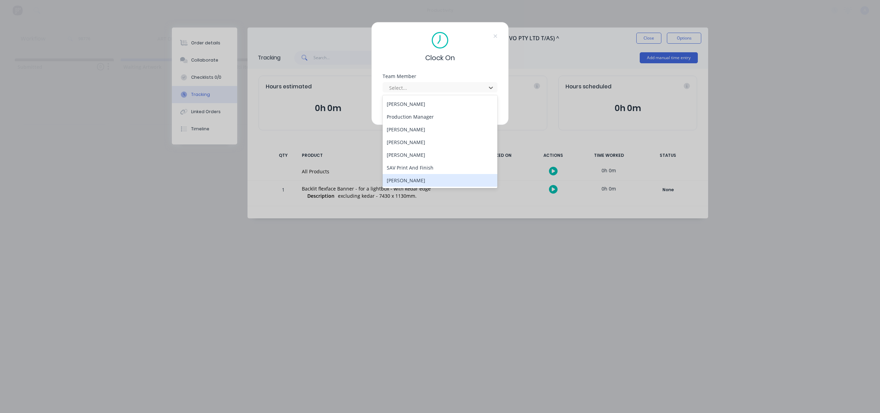
click at [407, 177] on div "[PERSON_NAME]" at bounding box center [440, 180] width 115 height 13
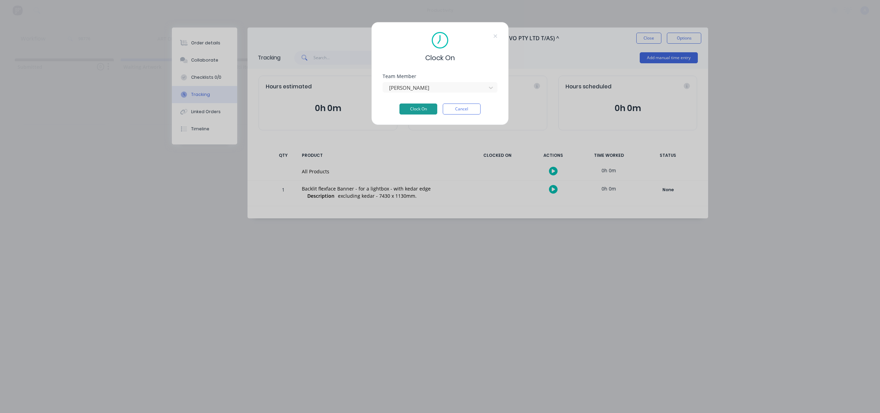
click at [420, 107] on button "Clock On" at bounding box center [419, 109] width 38 height 11
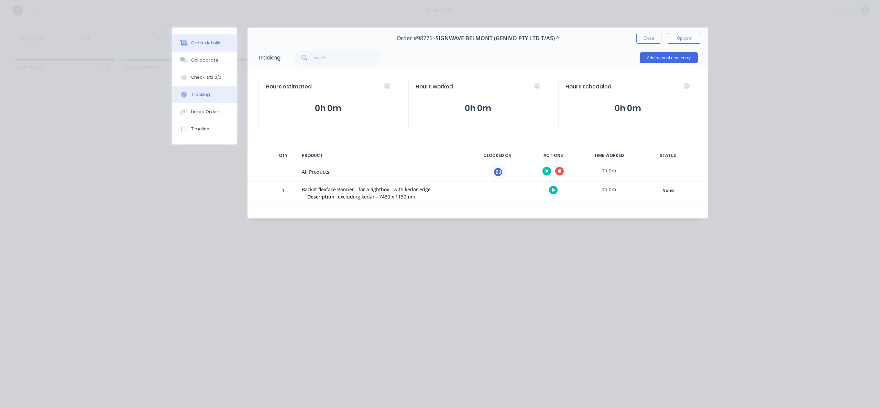
click at [223, 46] on button "Order details" at bounding box center [204, 42] width 65 height 17
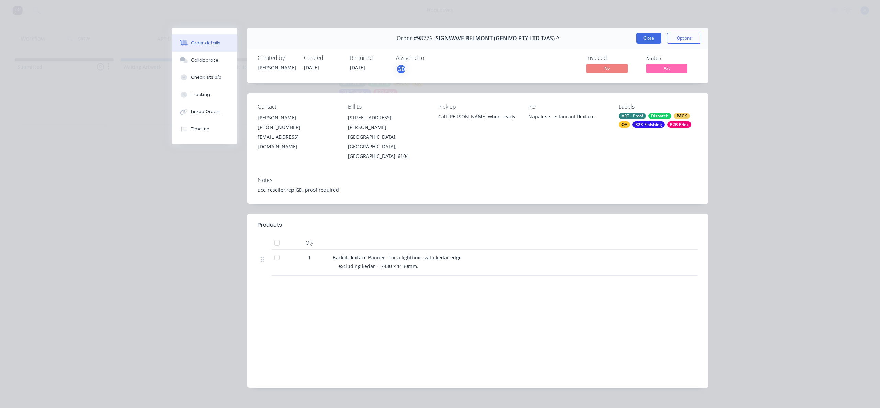
click at [642, 37] on button "Close" at bounding box center [649, 38] width 25 height 11
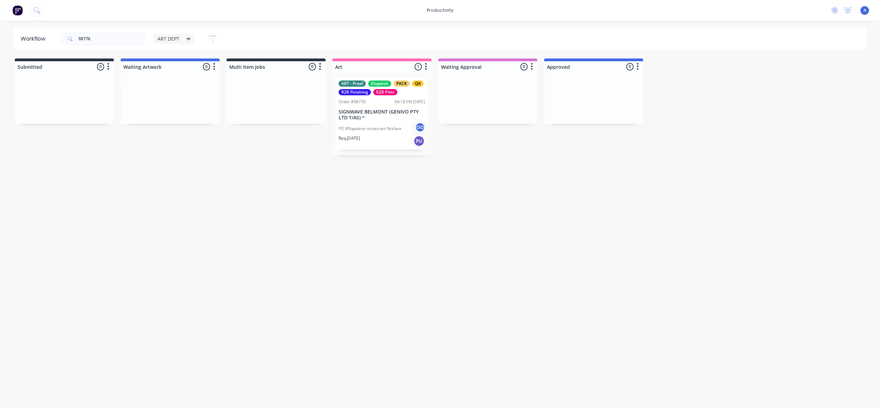
click at [601, 237] on div "Workflow 98776 ART DEPT Save new view None edit ART DEPT (Default) edit Banner …" at bounding box center [440, 211] width 880 height 367
click at [369, 129] on p "PO #Napalese restaurant flexface" at bounding box center [370, 129] width 63 height 6
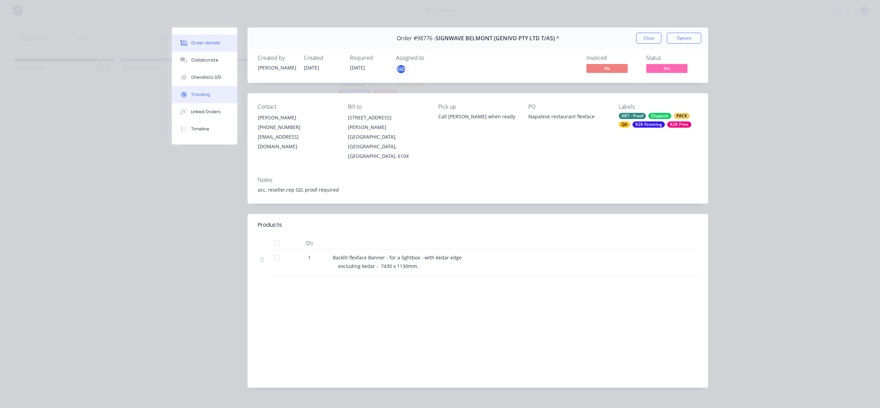
click at [195, 99] on button "Tracking" at bounding box center [204, 94] width 65 height 17
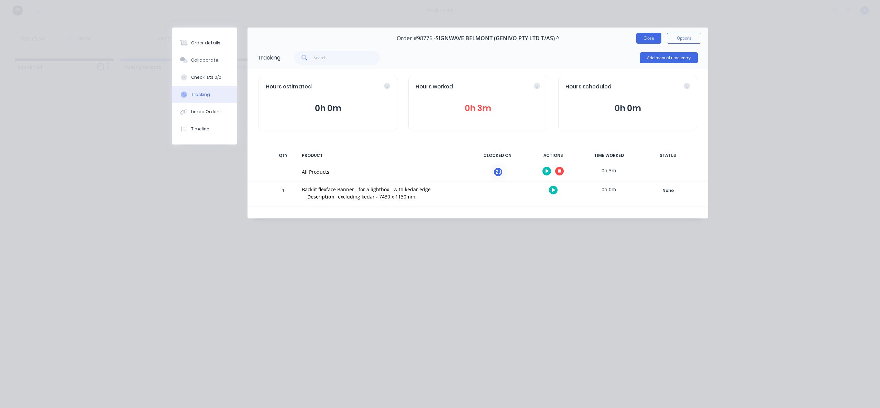
click at [658, 37] on button "Close" at bounding box center [649, 38] width 25 height 11
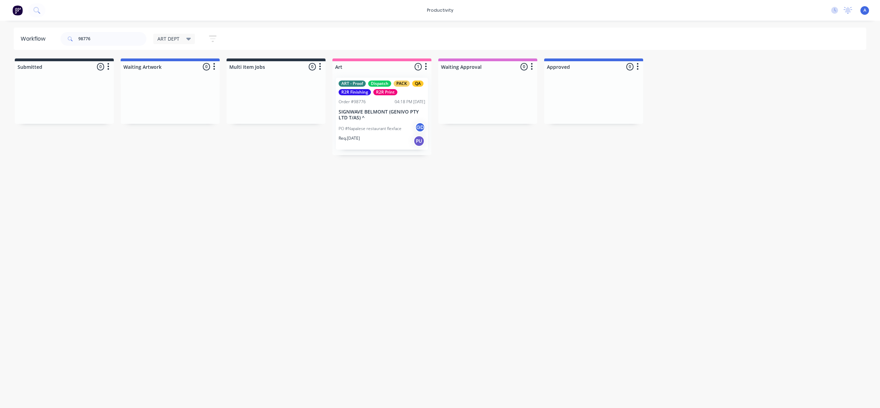
drag, startPoint x: 392, startPoint y: 336, endPoint x: 397, endPoint y: 346, distance: 11.1
click at [394, 338] on div "Workflow 98776 ART DEPT Save new view None edit ART DEPT (Default) edit Banner …" at bounding box center [440, 211] width 880 height 367
